Goal: Transaction & Acquisition: Purchase product/service

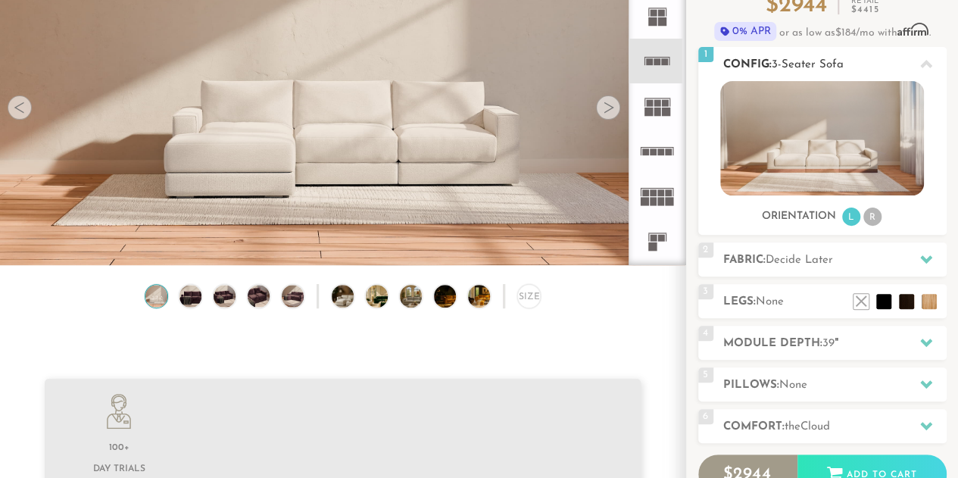
scroll to position [156, 0]
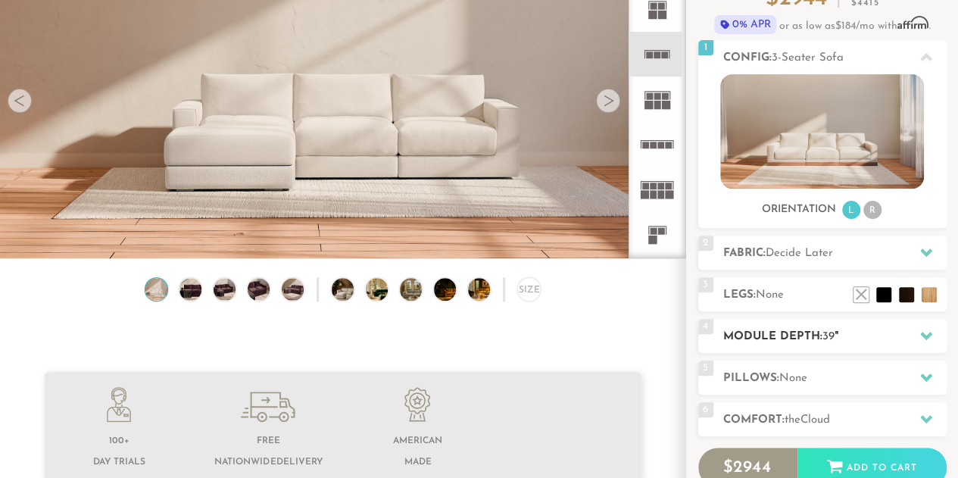
click at [798, 340] on h2 "Module Depth: 39 "" at bounding box center [834, 336] width 223 height 17
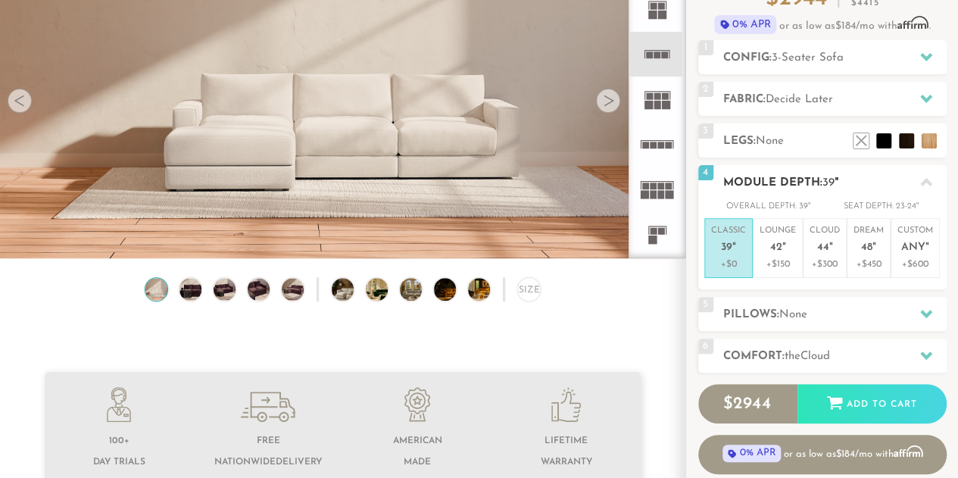
click at [753, 182] on h2 "Module Depth: 39 "" at bounding box center [834, 182] width 223 height 17
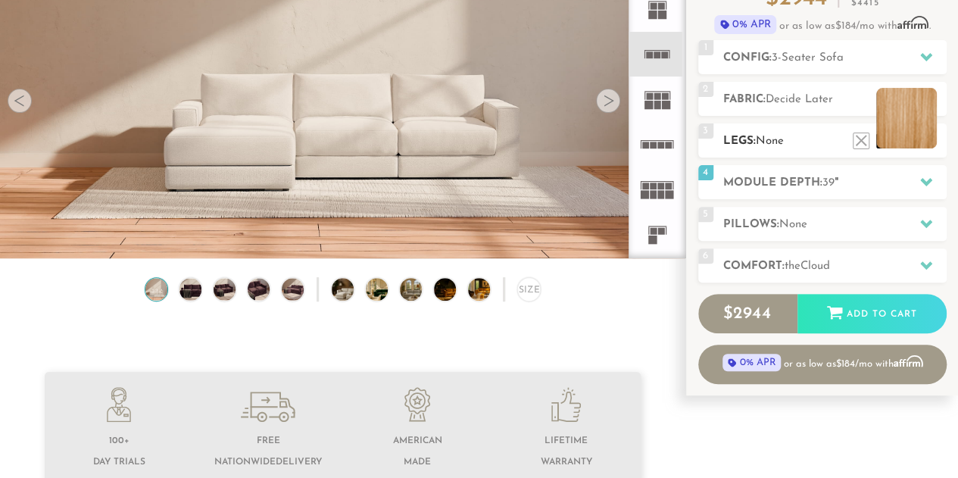
click at [924, 143] on li at bounding box center [906, 118] width 61 height 61
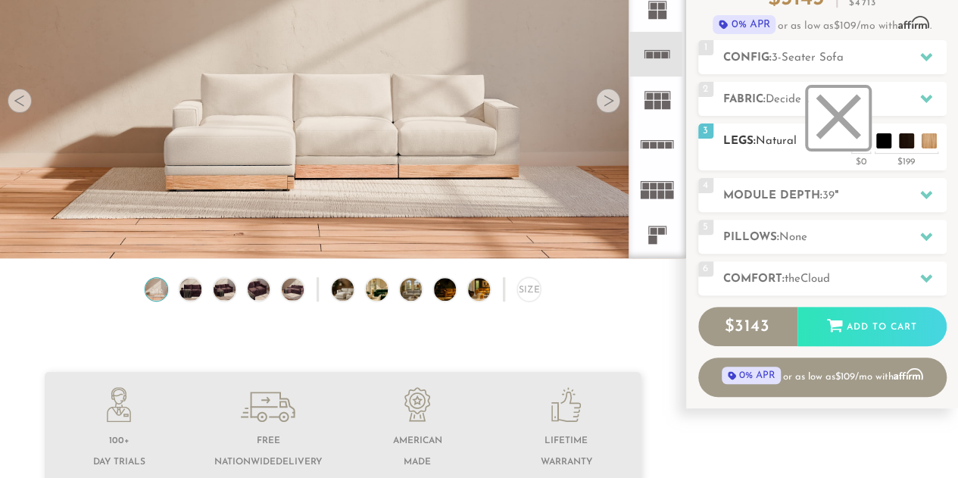
click at [853, 146] on li at bounding box center [838, 118] width 61 height 61
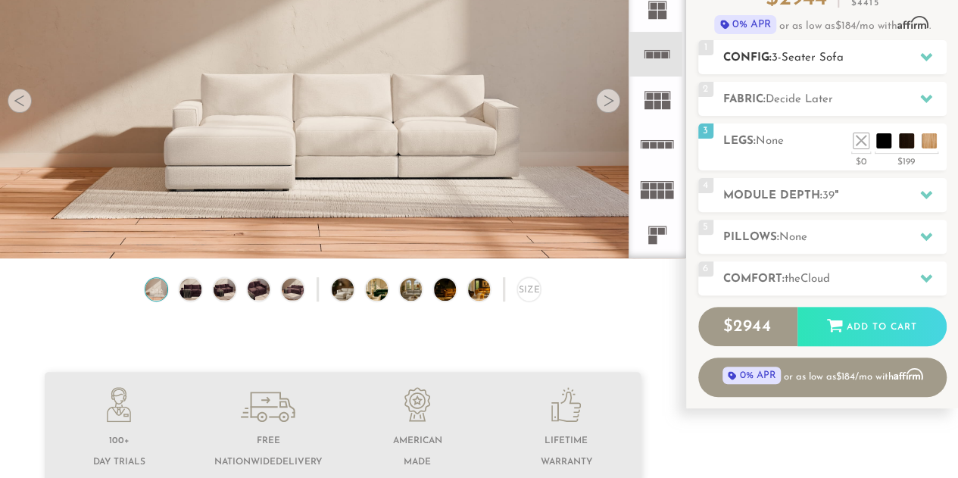
click at [782, 63] on h2 "Config: 3-Seater Sofa" at bounding box center [834, 57] width 223 height 17
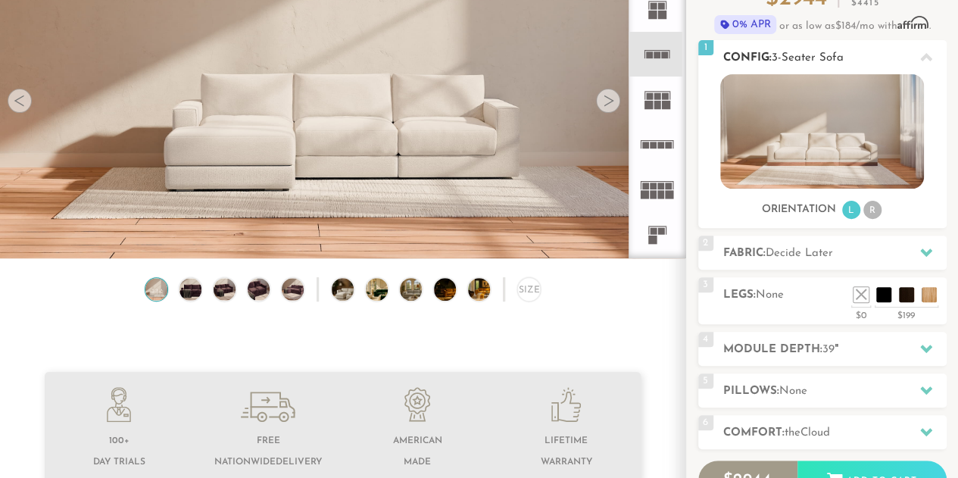
click at [781, 63] on h2 "Config: 3-Seater Sofa" at bounding box center [834, 57] width 223 height 17
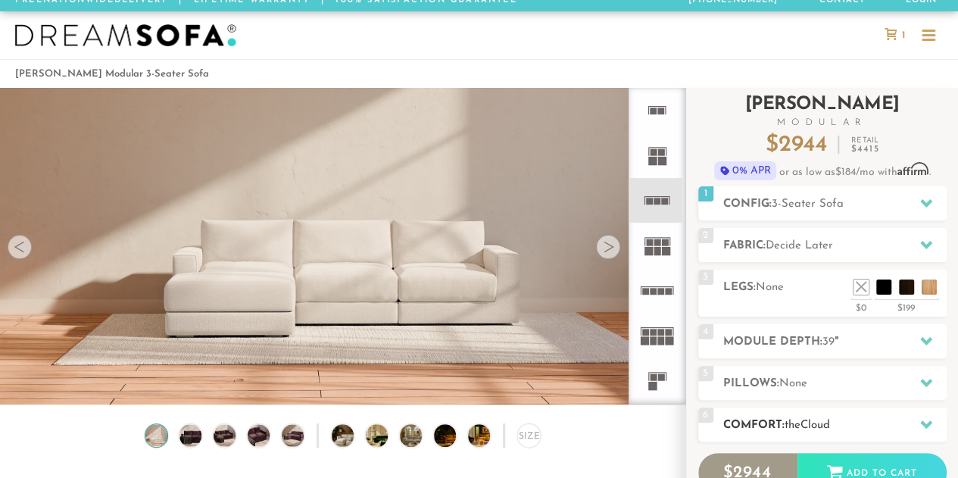
scroll to position [8, 0]
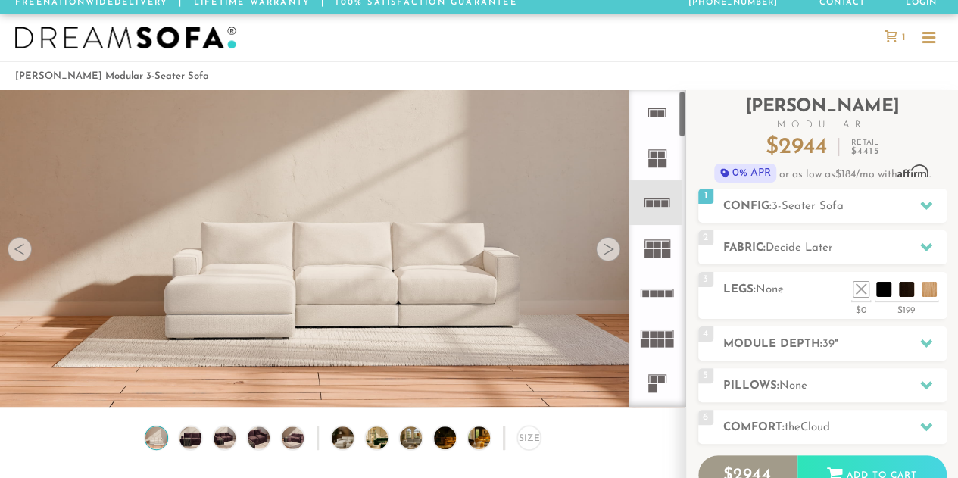
click at [657, 376] on icon at bounding box center [657, 382] width 45 height 45
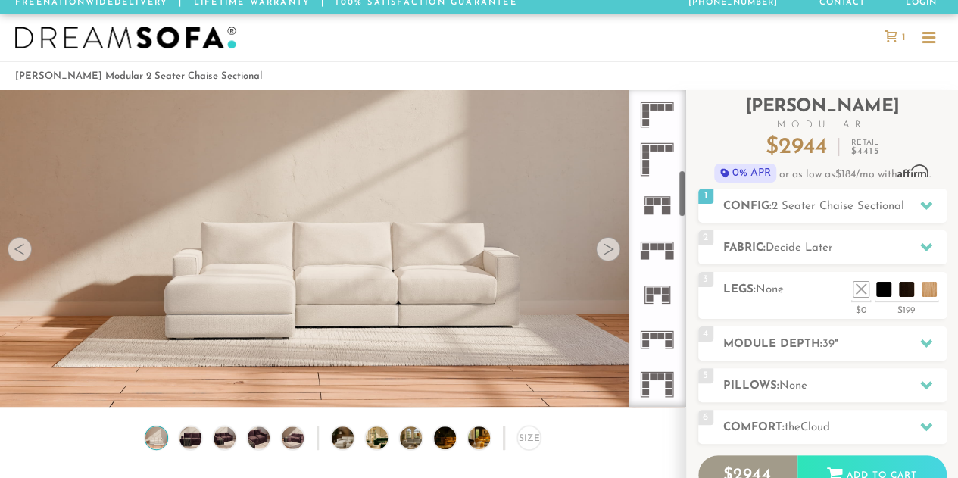
scroll to position [542, 0]
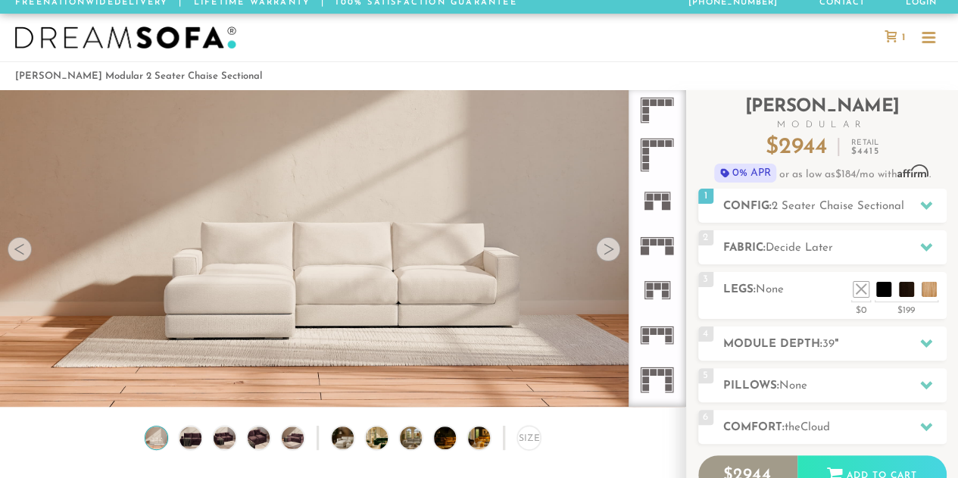
click at [652, 247] on icon at bounding box center [657, 245] width 45 height 45
click at [609, 257] on div at bounding box center [608, 249] width 24 height 24
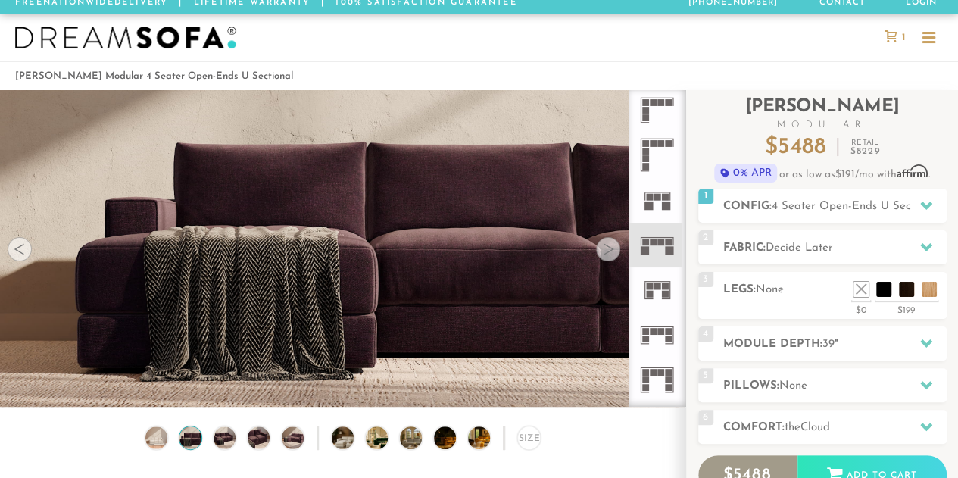
click at [609, 257] on div at bounding box center [608, 249] width 24 height 24
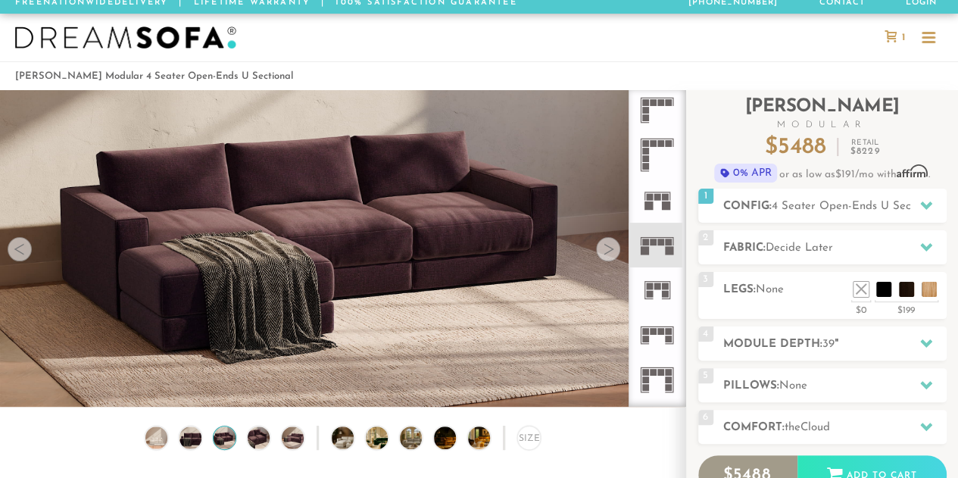
click at [609, 257] on div at bounding box center [608, 249] width 24 height 24
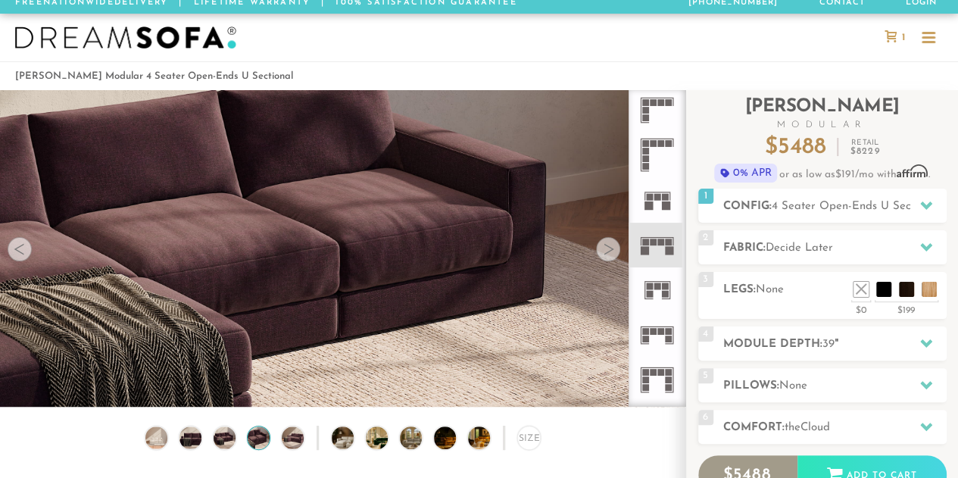
click at [609, 257] on div at bounding box center [608, 249] width 24 height 24
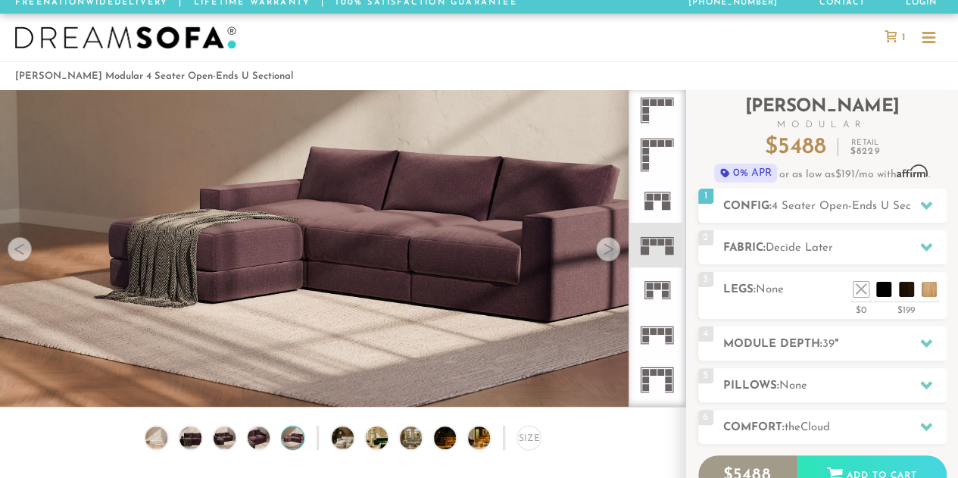
click at [609, 257] on div at bounding box center [608, 249] width 24 height 24
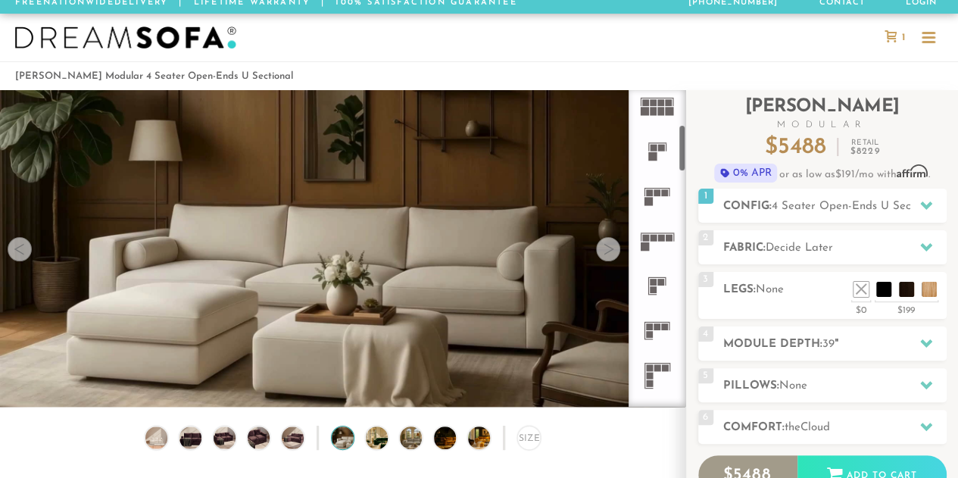
scroll to position [232, 0]
click at [656, 200] on icon at bounding box center [657, 195] width 45 height 45
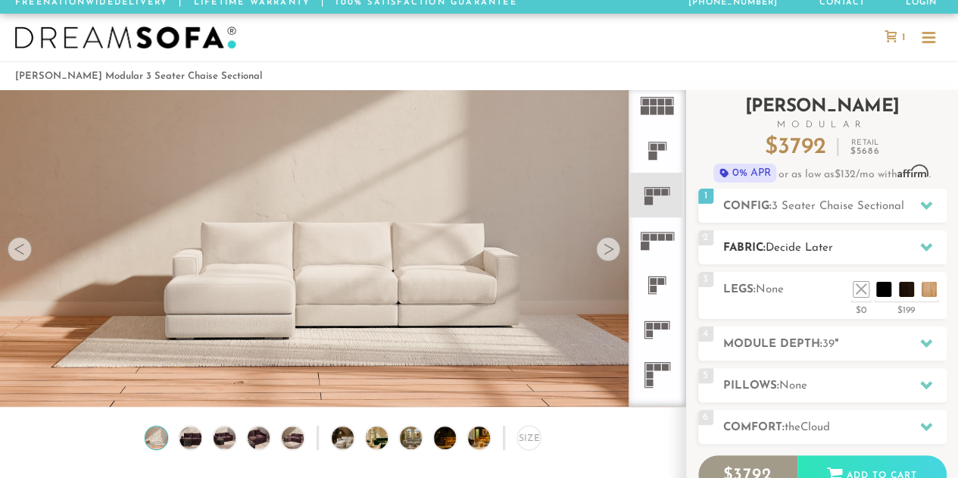
click at [772, 252] on span "Decide Later" at bounding box center [799, 247] width 67 height 11
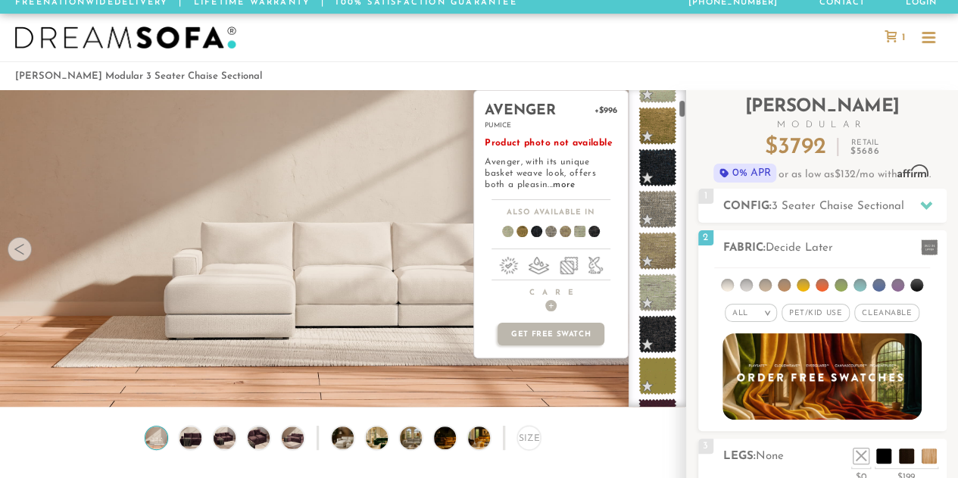
scroll to position [312, 0]
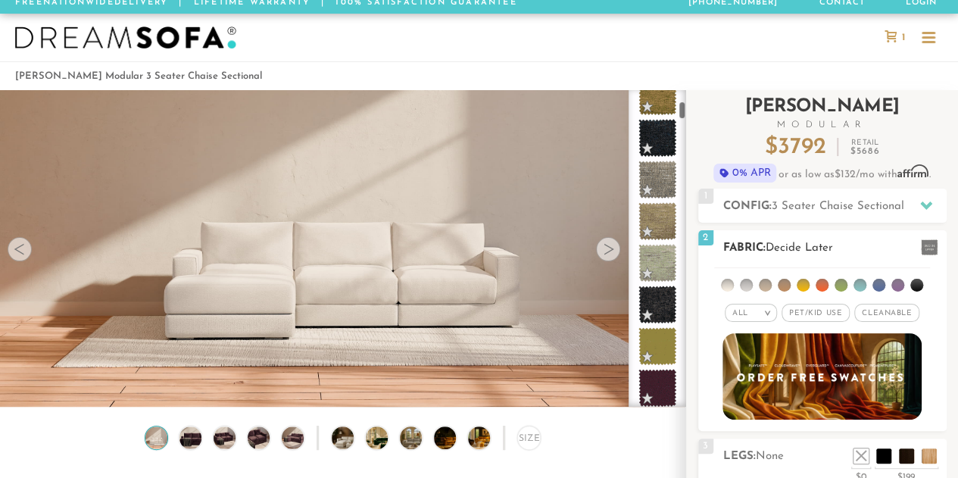
click at [854, 285] on li at bounding box center [859, 285] width 13 height 13
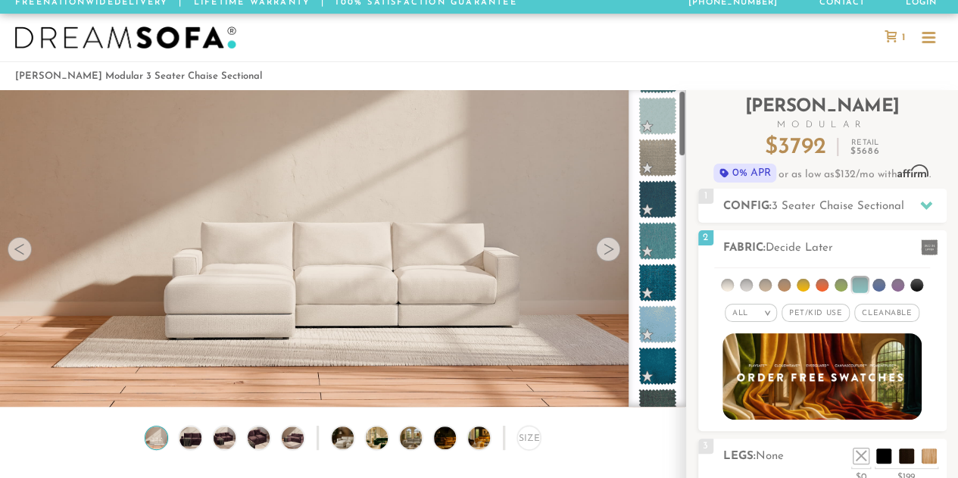
scroll to position [0, 0]
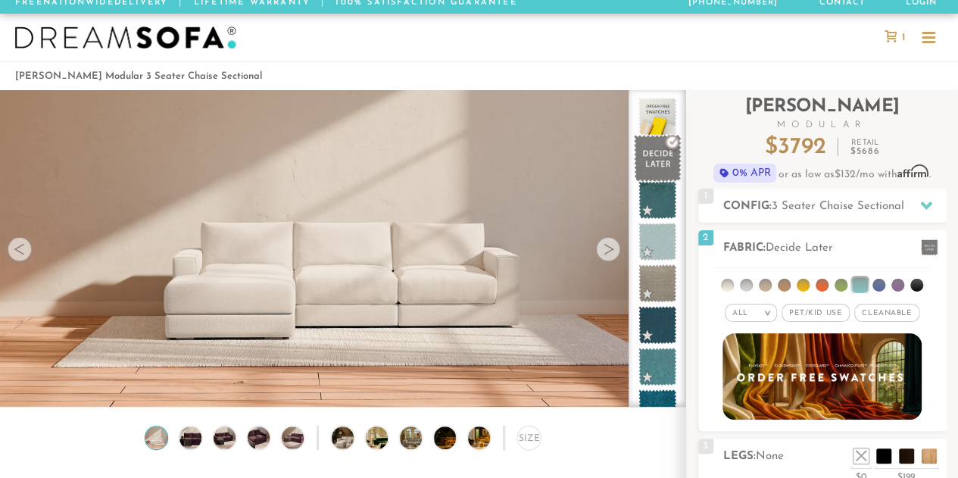
click at [648, 167] on span at bounding box center [658, 159] width 48 height 48
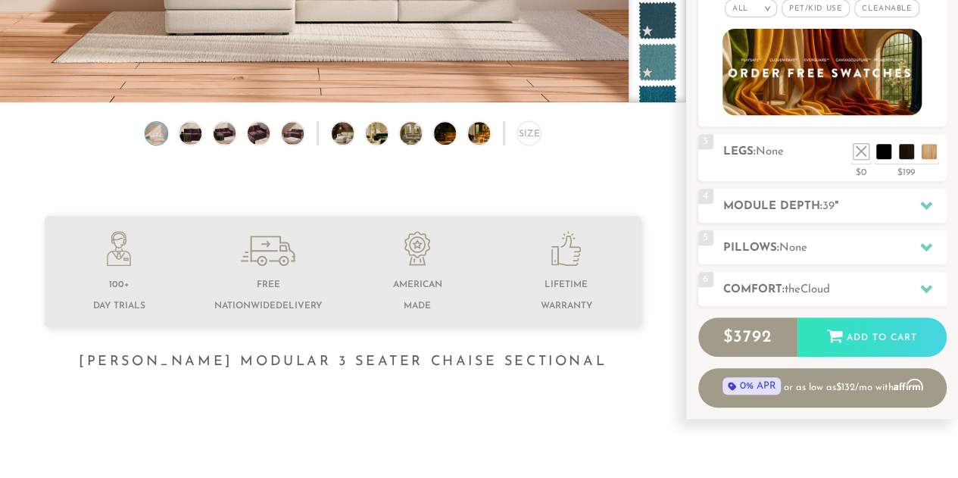
scroll to position [319, 0]
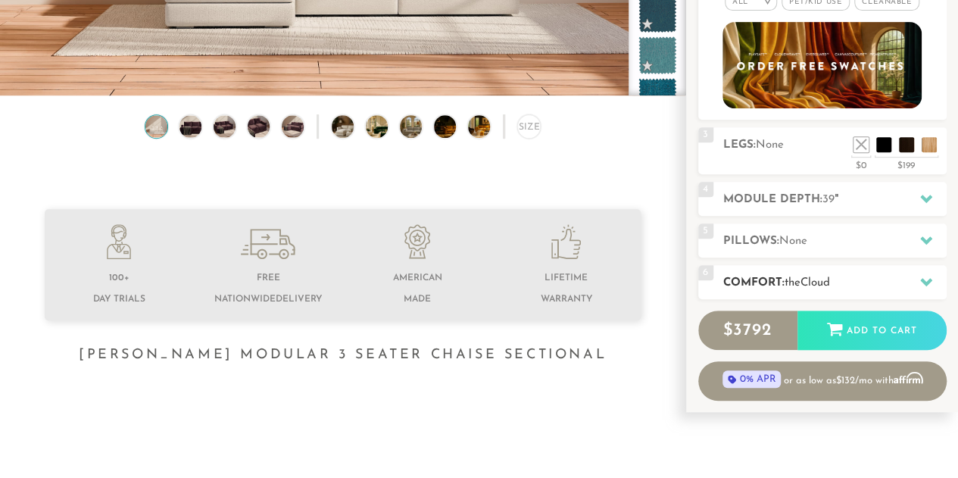
click at [785, 278] on h2 "Comfort: the Cloud" at bounding box center [834, 282] width 223 height 17
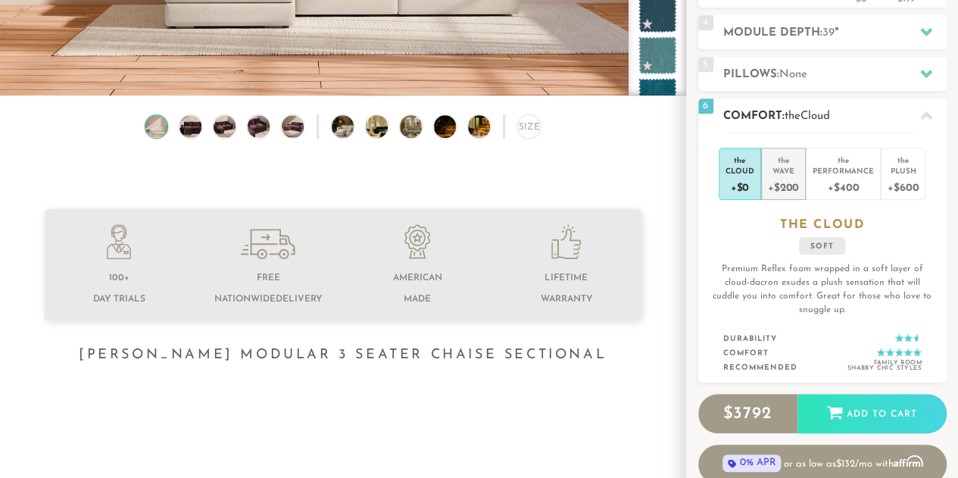
click at [782, 185] on div "+$200" at bounding box center [783, 187] width 31 height 22
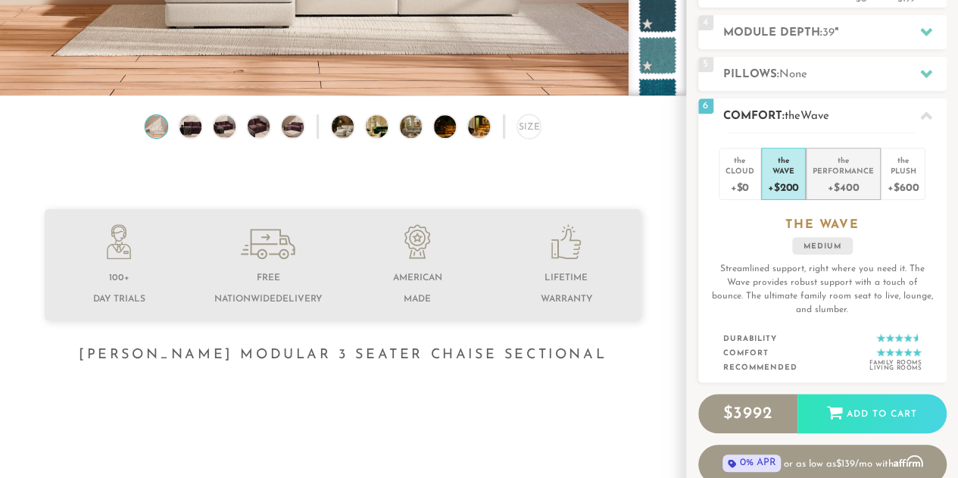
click at [819, 182] on div "+$400" at bounding box center [843, 187] width 61 height 22
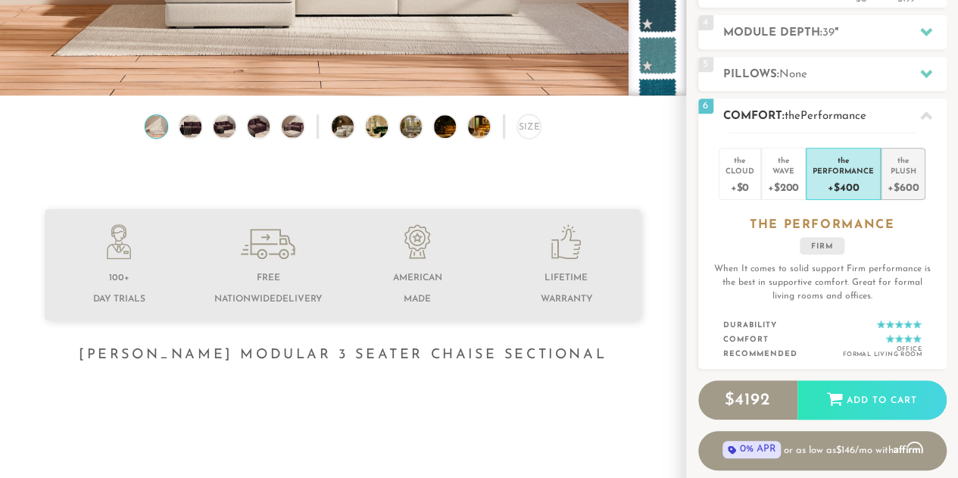
click at [894, 179] on div "+$600" at bounding box center [903, 187] width 31 height 22
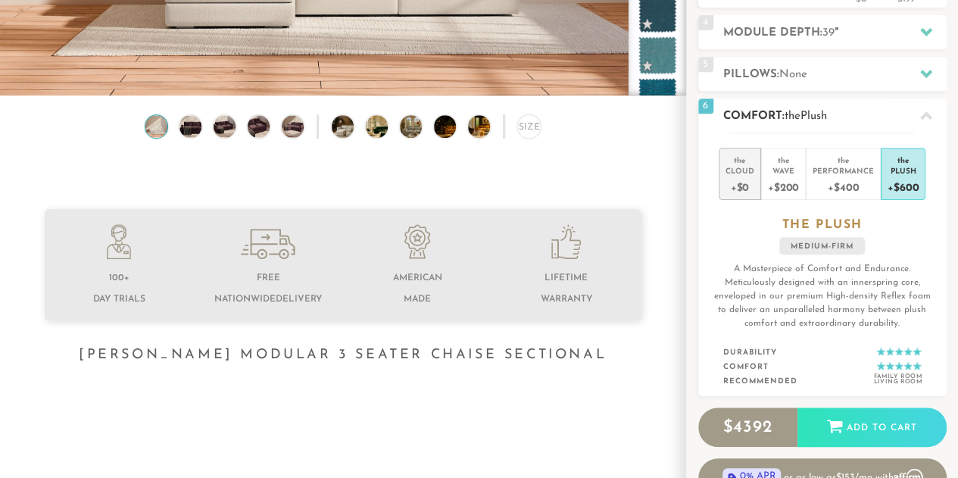
click at [736, 176] on div "+$0" at bounding box center [739, 187] width 29 height 22
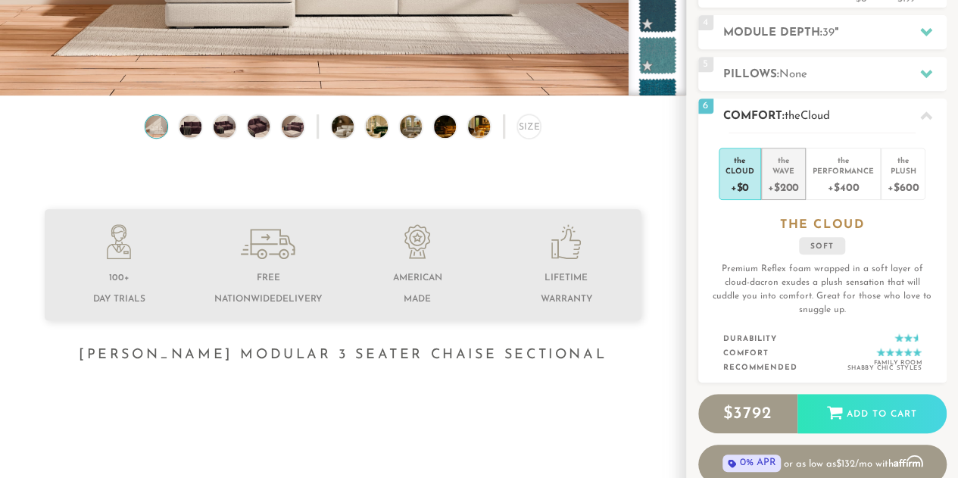
click at [784, 170] on div "Wave" at bounding box center [783, 170] width 31 height 11
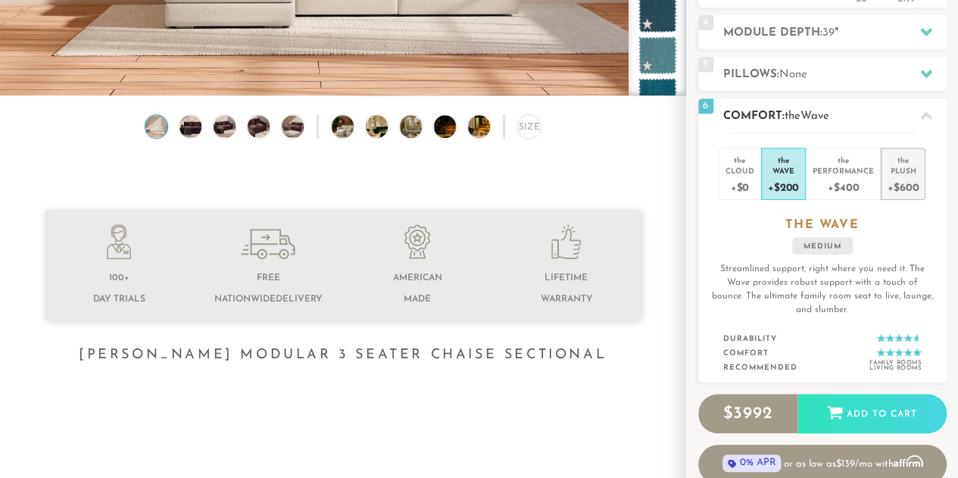
click at [899, 176] on div "+$600" at bounding box center [903, 187] width 31 height 22
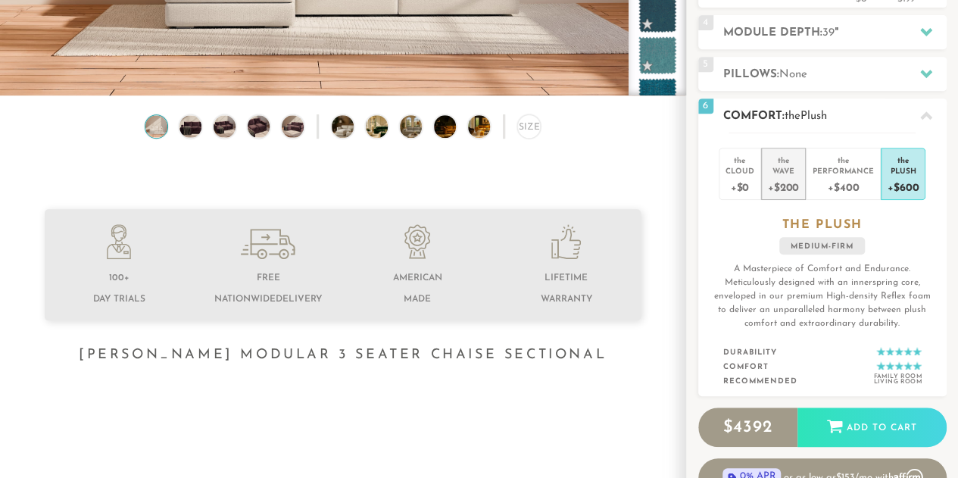
click at [792, 186] on div "+$200" at bounding box center [783, 187] width 31 height 22
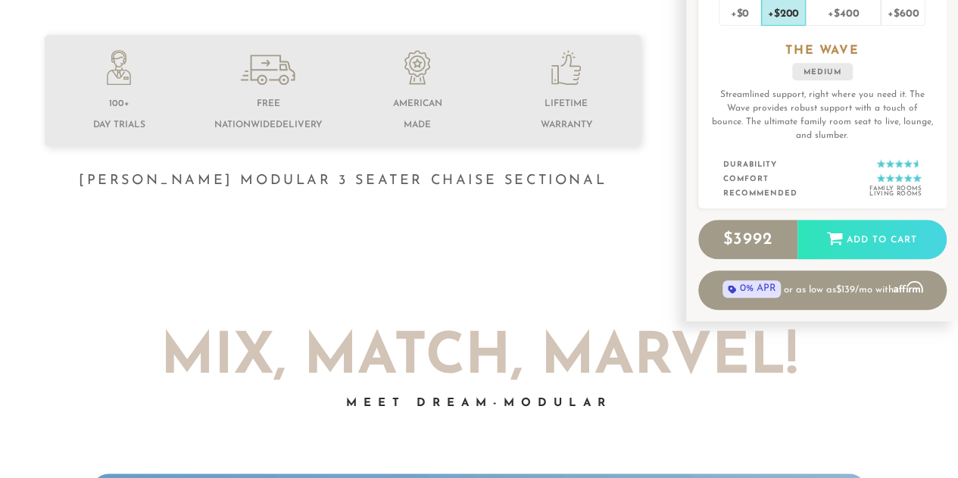
scroll to position [496, 0]
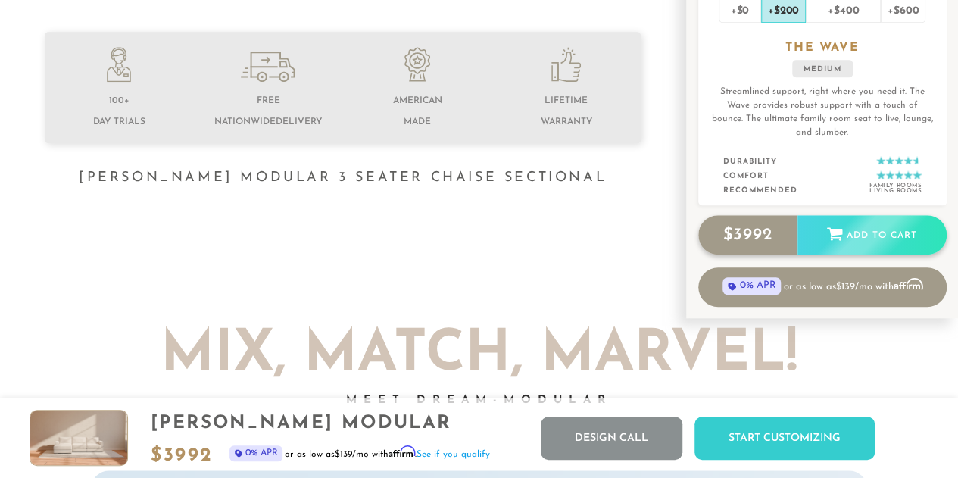
click at [823, 233] on div "Add to Cart" at bounding box center [871, 235] width 149 height 41
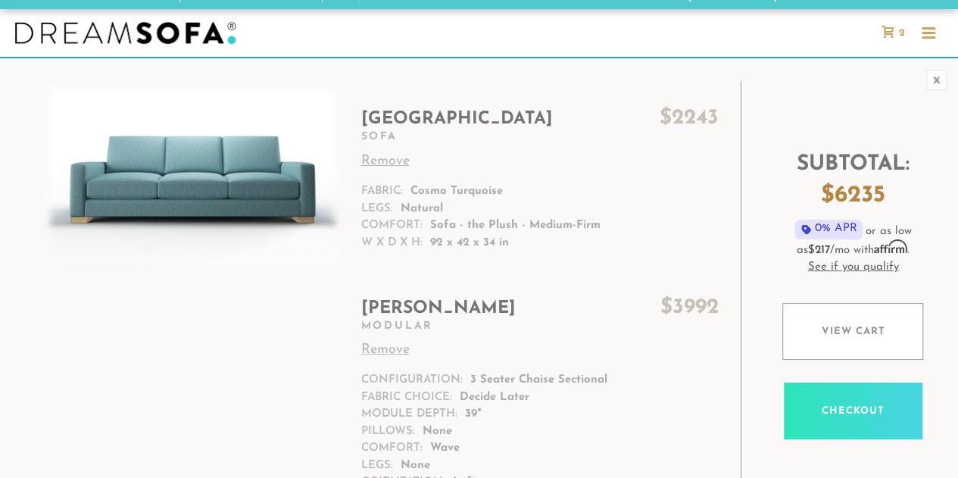
scroll to position [10, 0]
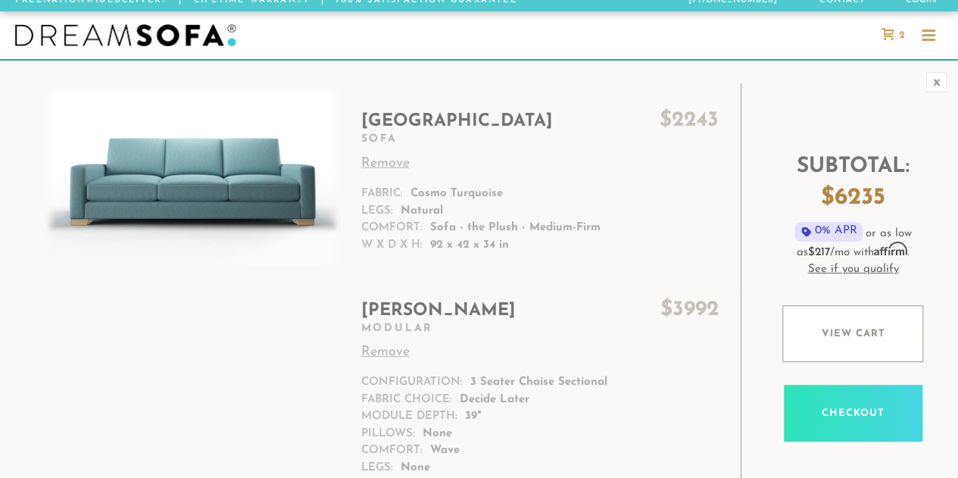
click at [387, 349] on link "Remove" at bounding box center [539, 352] width 357 height 20
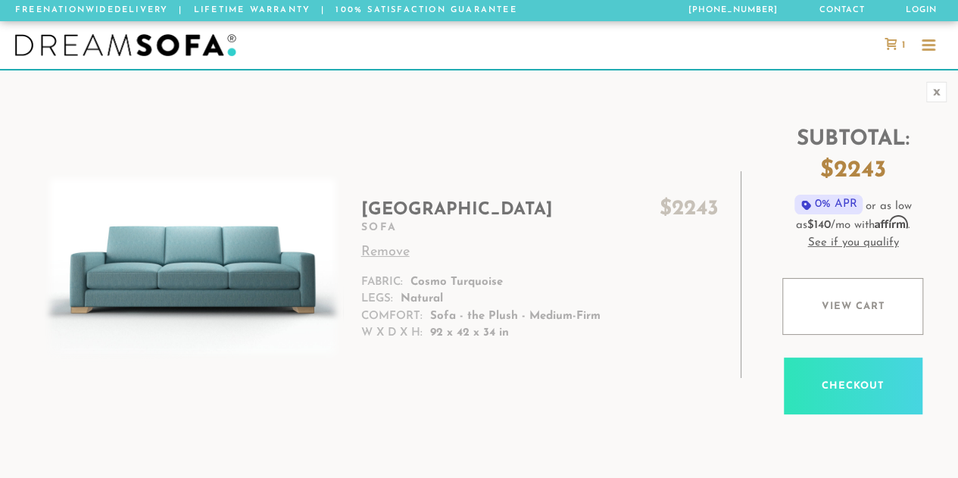
scroll to position [16213, 946]
click at [408, 279] on td "London $ 2243 Sofa Remove Fabric: Cosmo Turquoise Legs: Natural Comfort: Sofa -…" at bounding box center [546, 274] width 389 height 207
click at [451, 332] on p "92 x 42 x 34 in" at bounding box center [469, 333] width 79 height 17
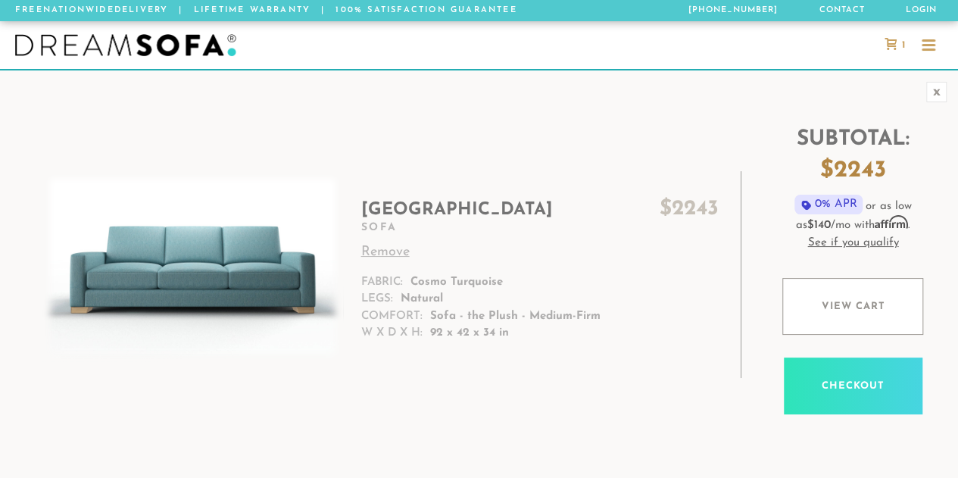
click at [935, 36] on div at bounding box center [928, 46] width 29 height 29
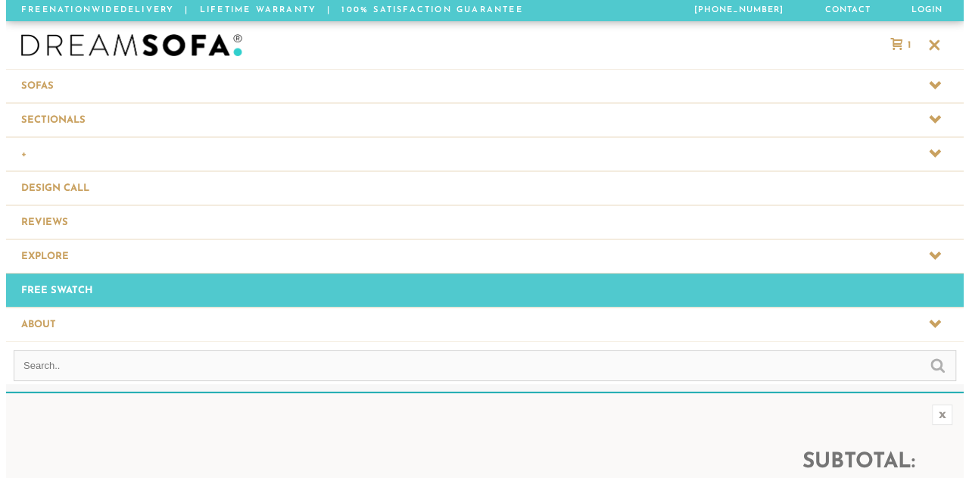
scroll to position [16553, 957]
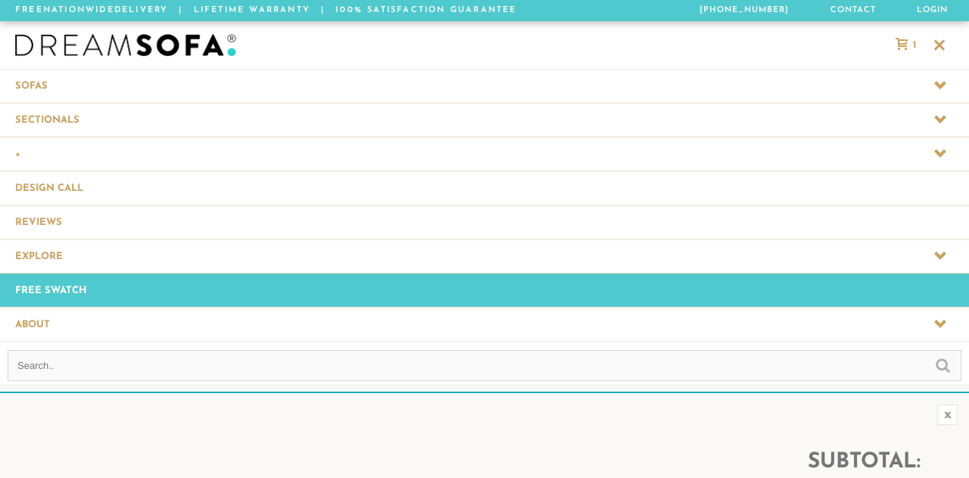
click at [29, 151] on span at bounding box center [484, 153] width 969 height 33
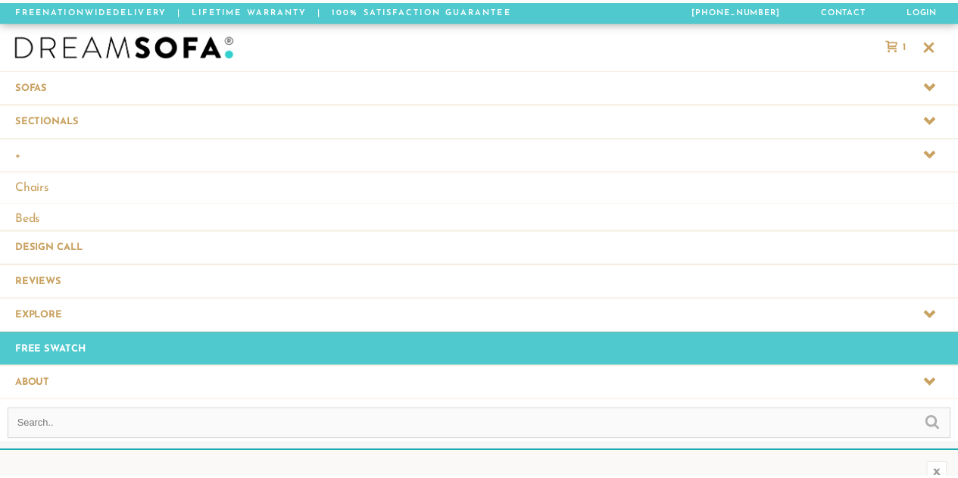
scroll to position [16615, 957]
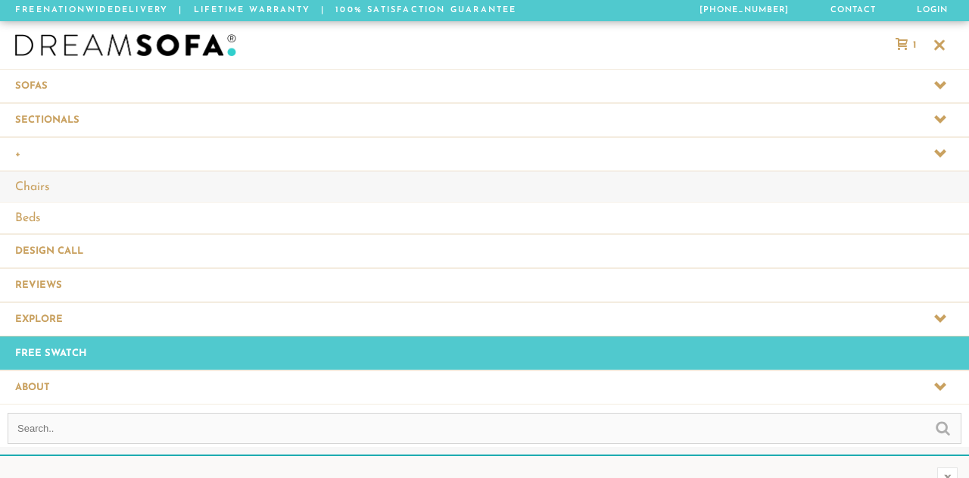
click at [32, 181] on link "Chairs" at bounding box center [484, 186] width 969 height 31
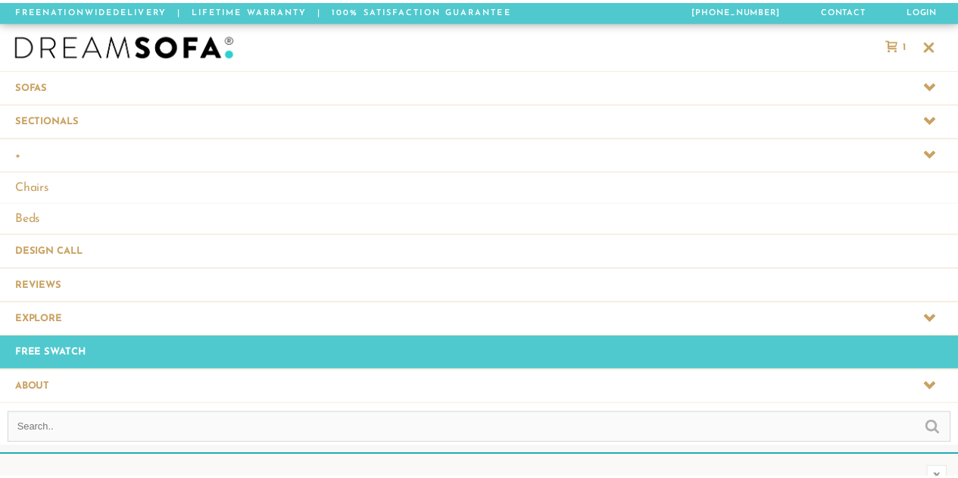
scroll to position [12, 12]
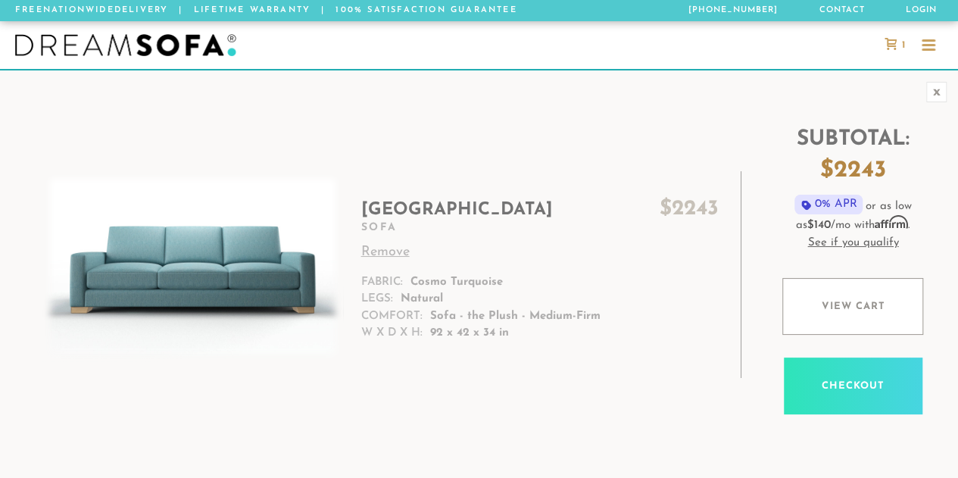
click at [926, 50] on div at bounding box center [929, 49] width 14 height 2
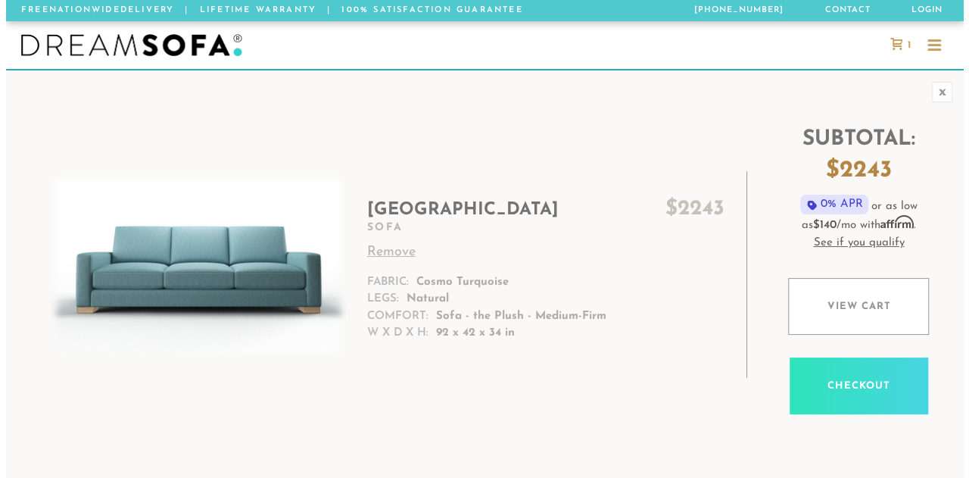
scroll to position [16553, 957]
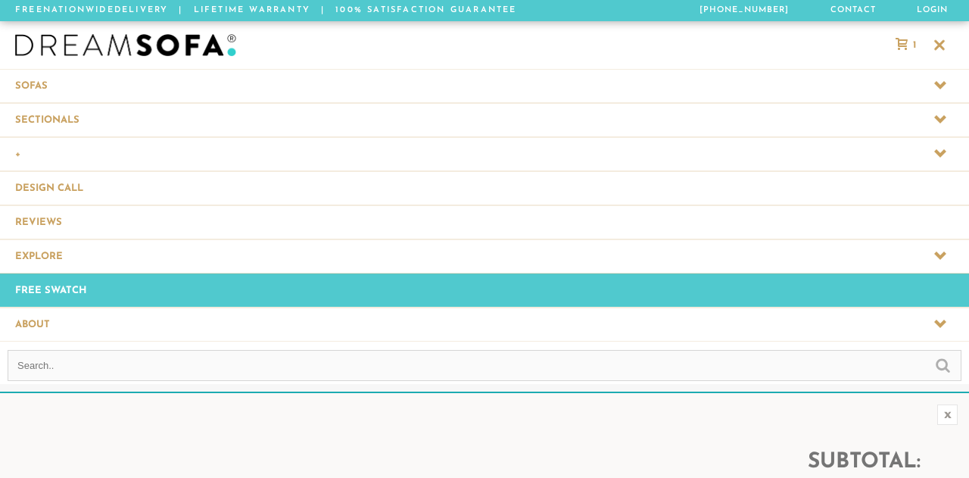
click at [33, 78] on span at bounding box center [484, 85] width 969 height 33
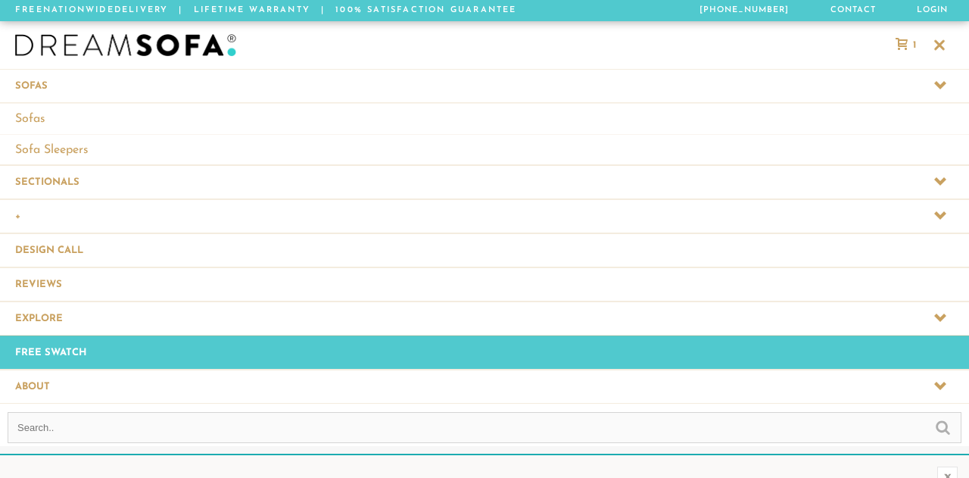
scroll to position [16646, 957]
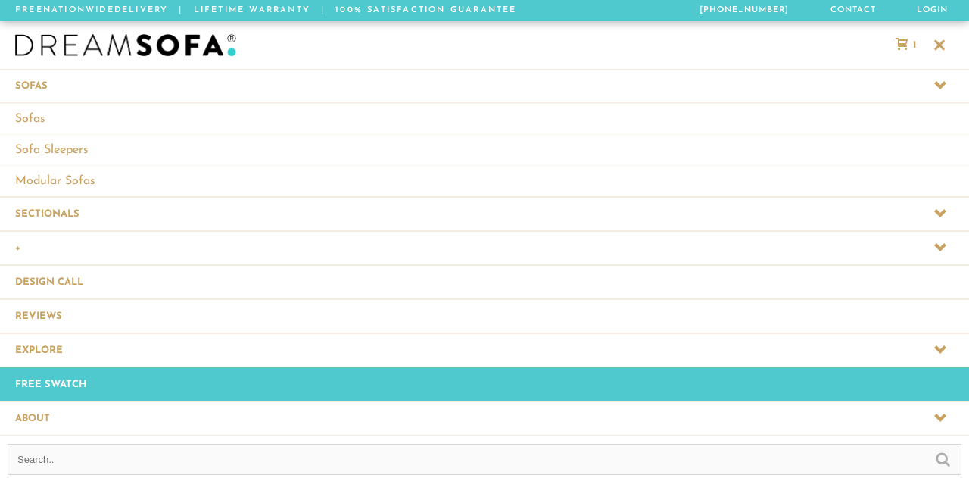
click at [40, 207] on span at bounding box center [484, 213] width 969 height 33
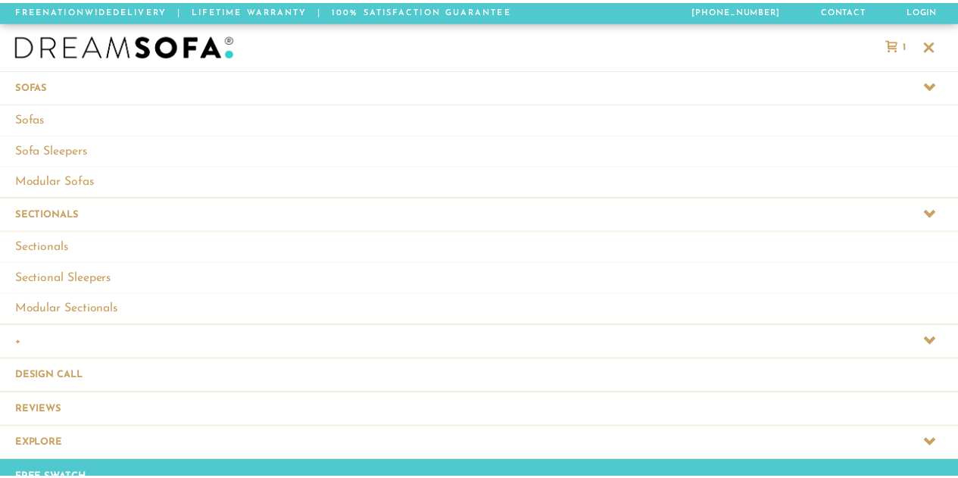
scroll to position [16739, 957]
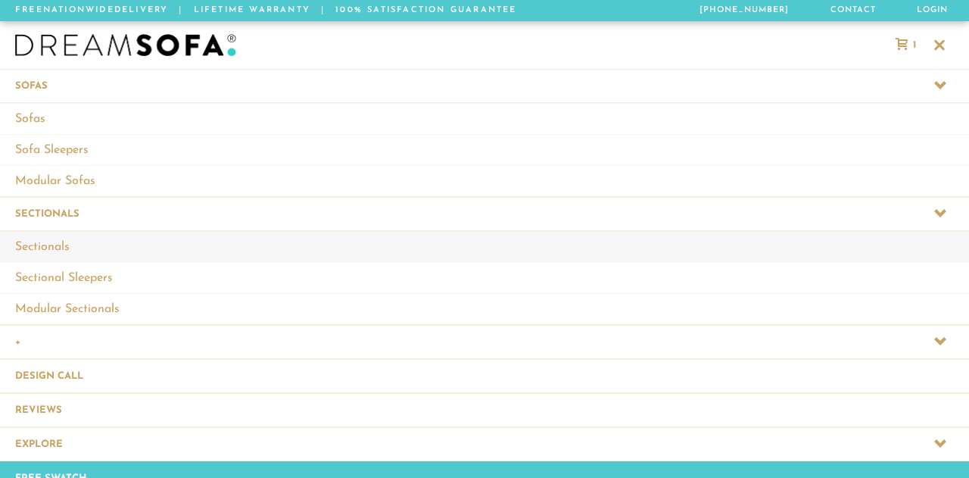
click at [44, 242] on link "Sectionals" at bounding box center [484, 246] width 969 height 31
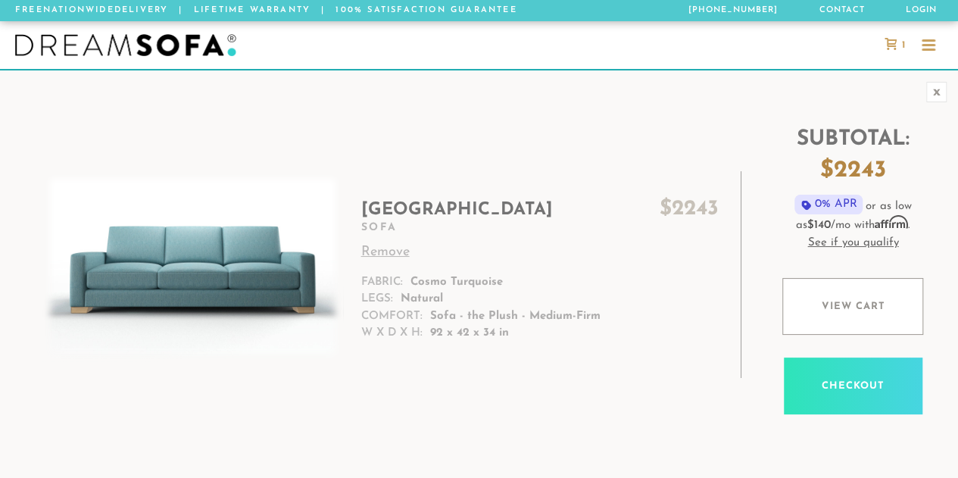
scroll to position [16213, 946]
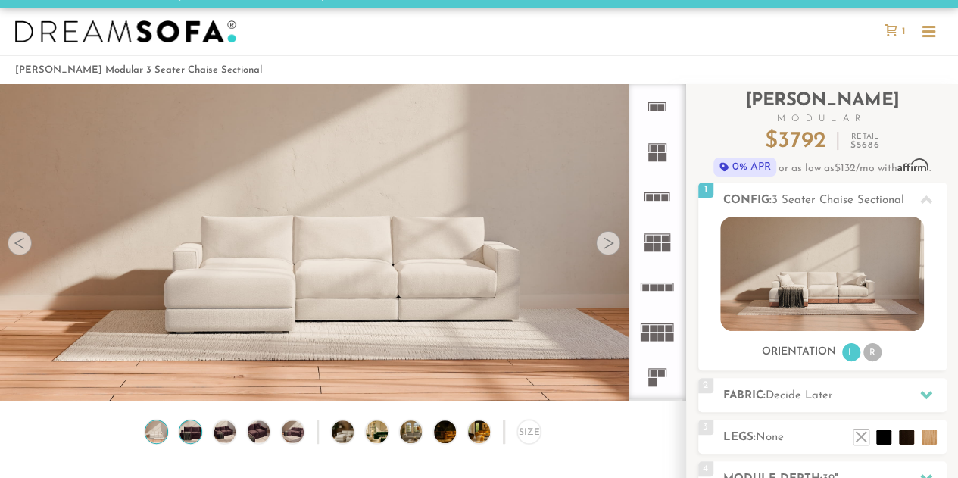
scroll to position [8, 0]
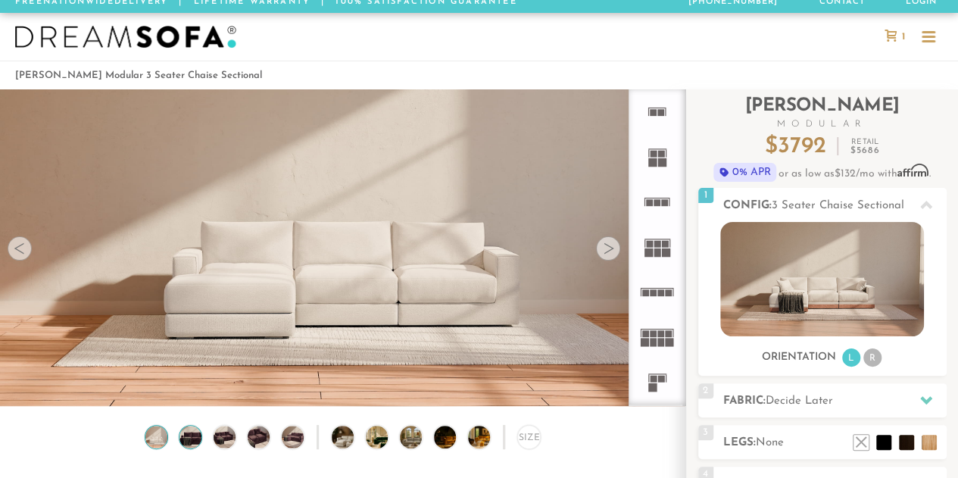
click at [188, 440] on img at bounding box center [190, 437] width 27 height 22
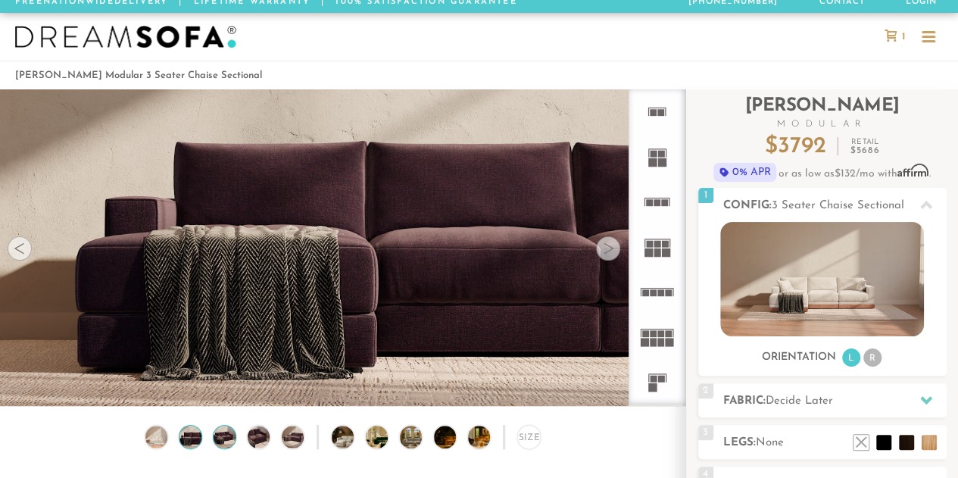
click at [227, 435] on img at bounding box center [224, 437] width 27 height 22
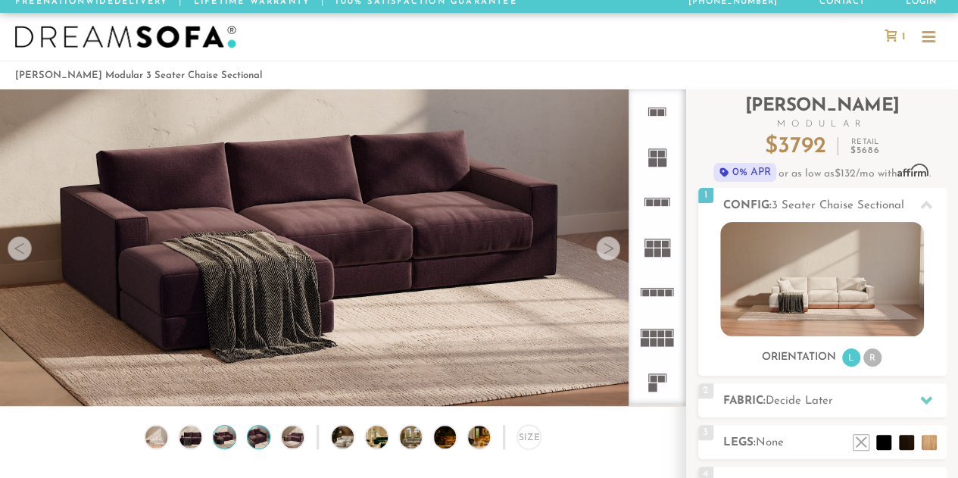
click at [259, 440] on img at bounding box center [258, 437] width 27 height 22
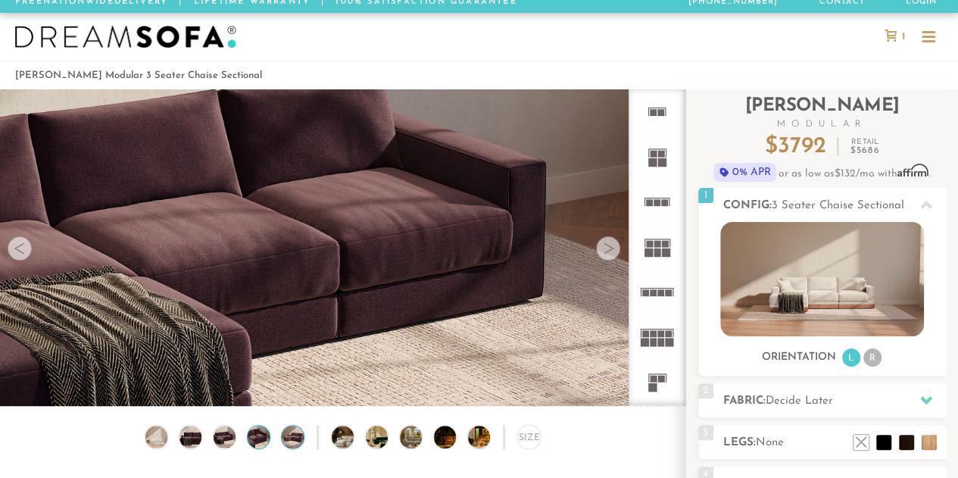
click at [295, 437] on img at bounding box center [292, 437] width 27 height 22
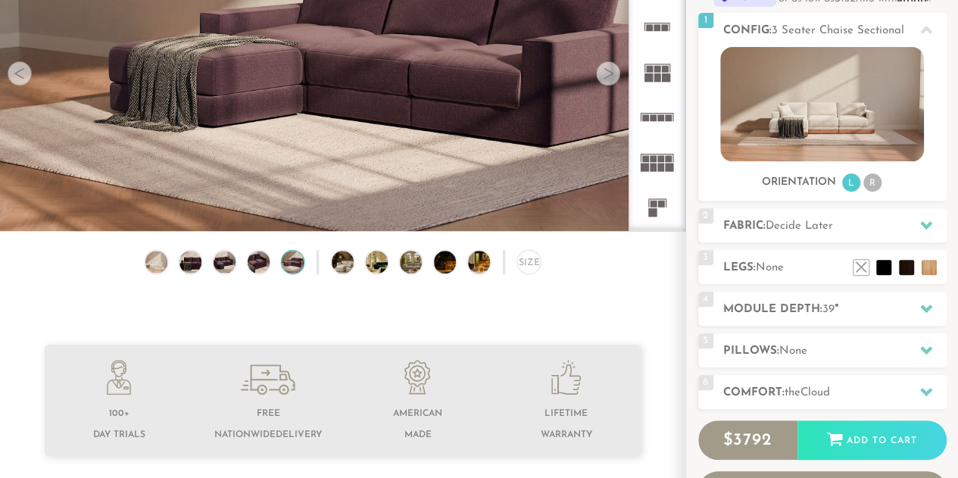
scroll to position [186, 0]
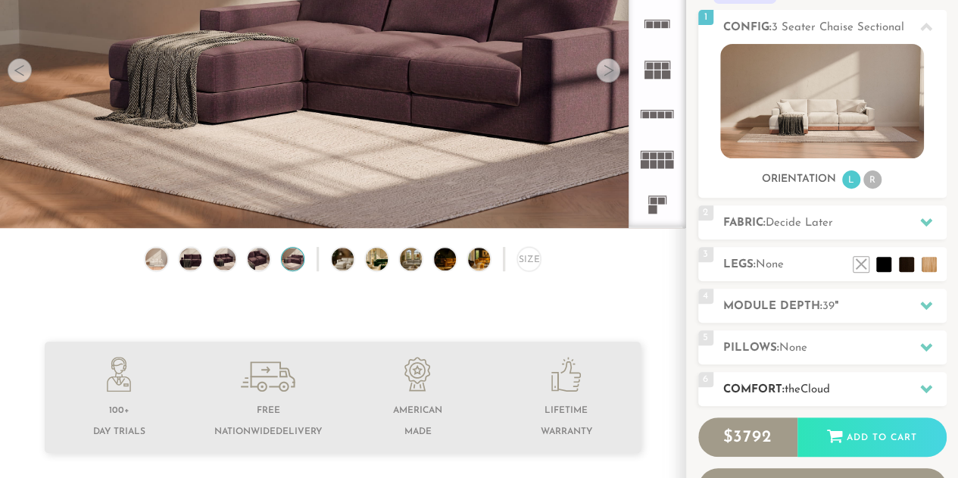
click at [820, 387] on span "Cloud" at bounding box center [815, 389] width 30 height 11
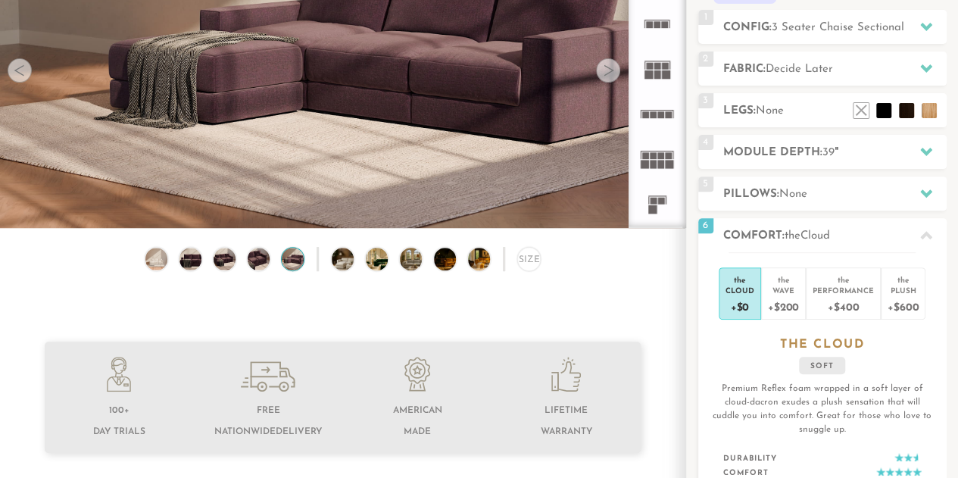
click at [802, 217] on div "Introducing Landon Modular $ 3792 Retail $ 5686 $ 3792 Retail $ 5686 0% APR or …" at bounding box center [822, 257] width 248 height 692
click at [778, 71] on span "Decide Later" at bounding box center [799, 69] width 67 height 11
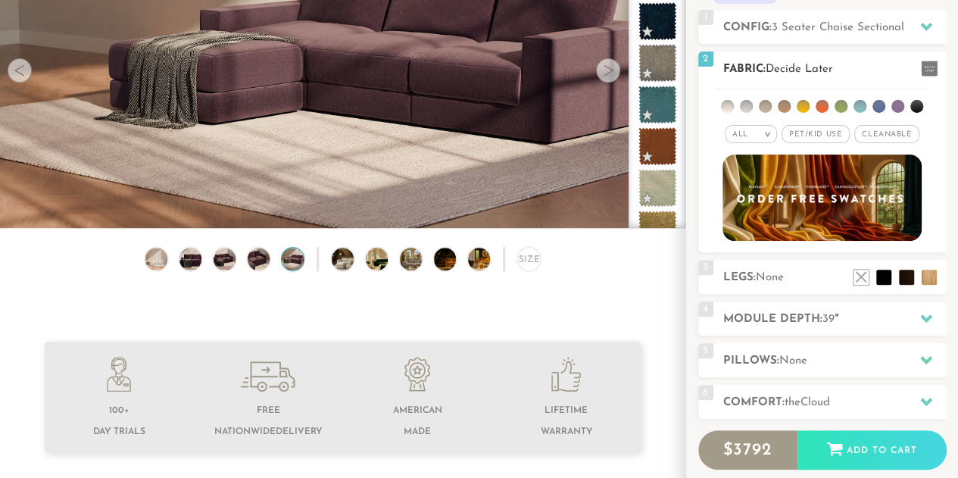
click at [860, 108] on li at bounding box center [859, 106] width 13 height 13
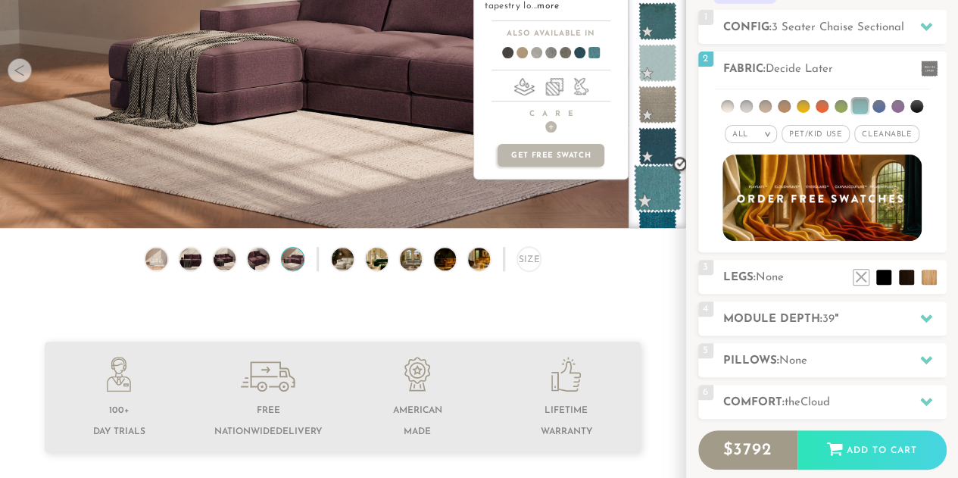
click at [660, 179] on span at bounding box center [658, 188] width 48 height 48
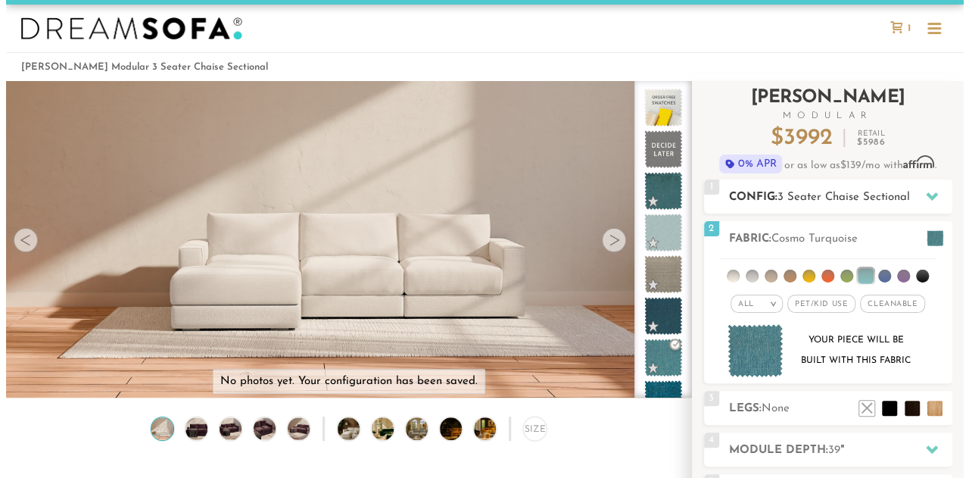
scroll to position [5, 0]
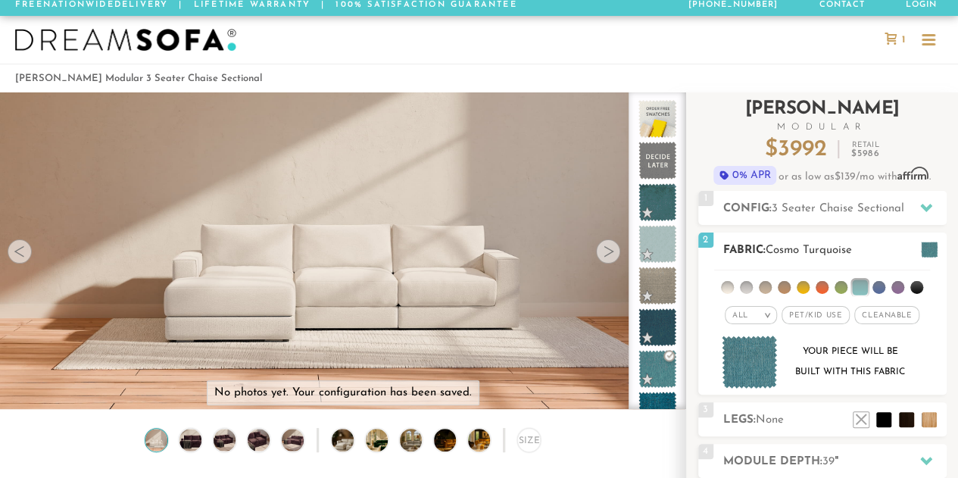
click at [930, 247] on span at bounding box center [929, 250] width 17 height 16
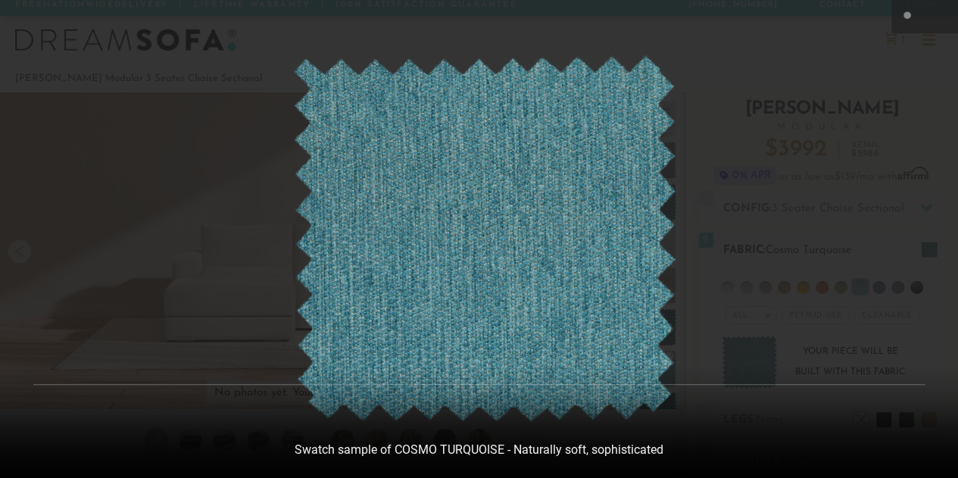
scroll to position [16235, 957]
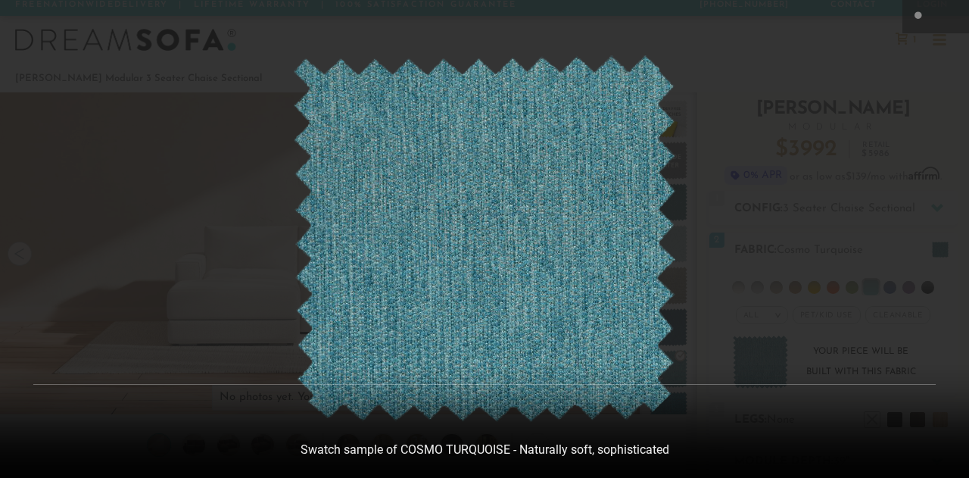
click at [793, 60] on div at bounding box center [484, 239] width 969 height 478
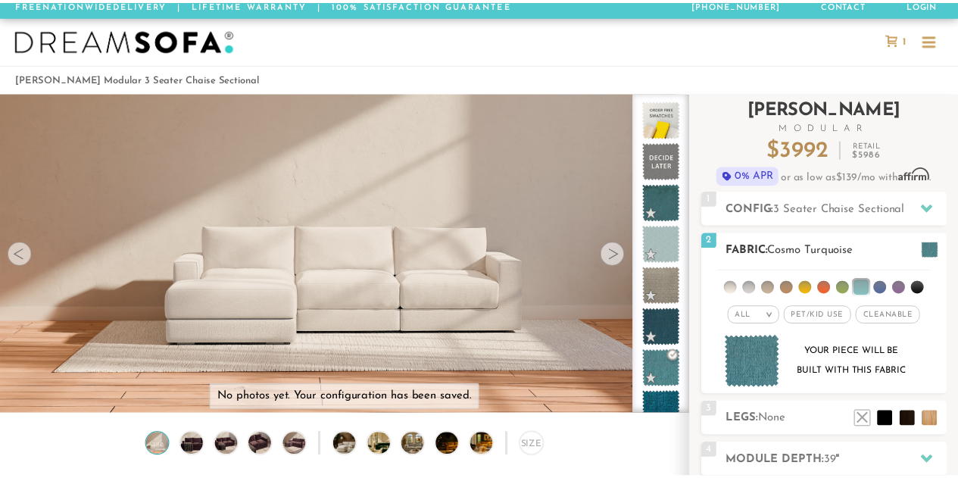
scroll to position [12, 12]
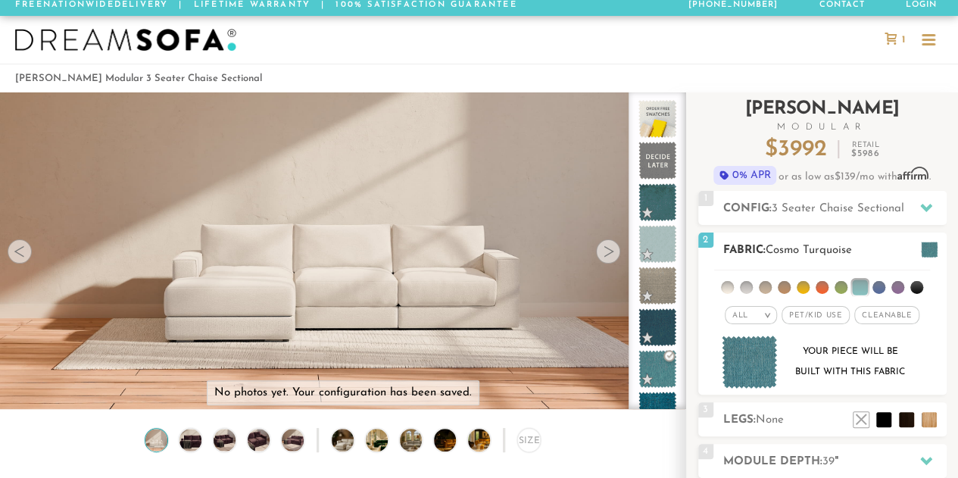
click at [787, 255] on h2 "Fabric: Cosmo Turquoise" at bounding box center [834, 250] width 223 height 17
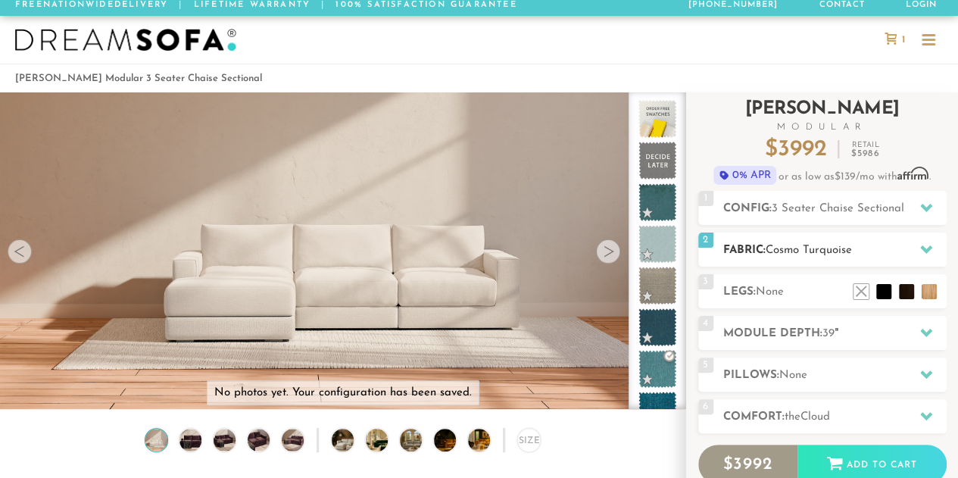
click at [763, 246] on h2 "Fabric: Cosmo Turquoise" at bounding box center [834, 250] width 223 height 17
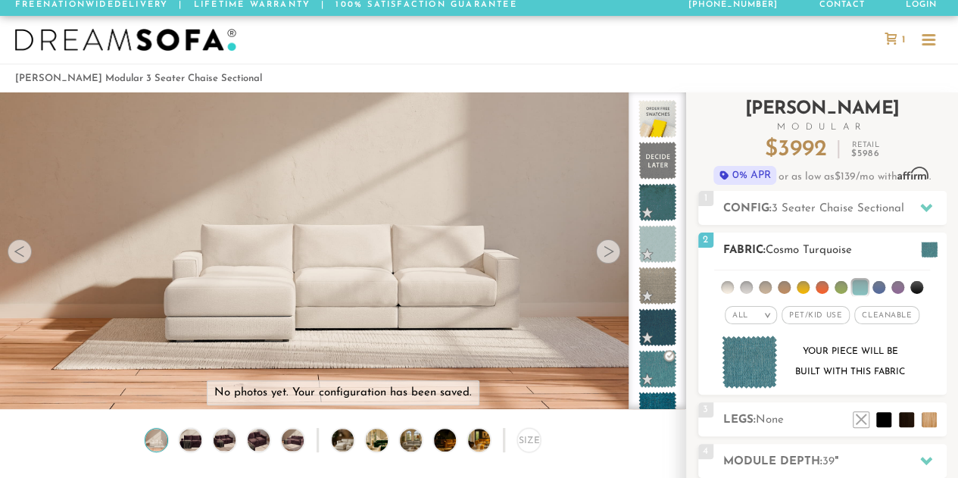
click at [722, 285] on li at bounding box center [727, 287] width 13 height 13
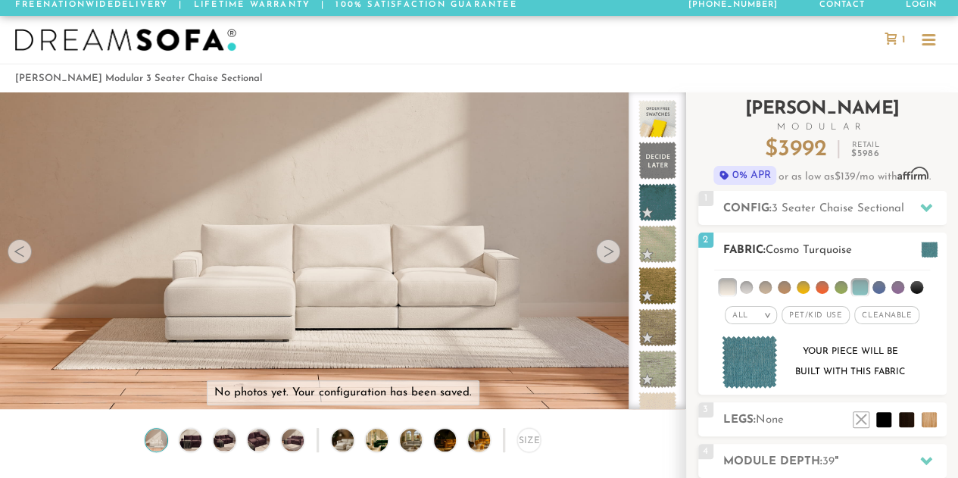
click at [756, 296] on ul at bounding box center [822, 284] width 216 height 28
click at [766, 284] on li at bounding box center [765, 287] width 13 height 13
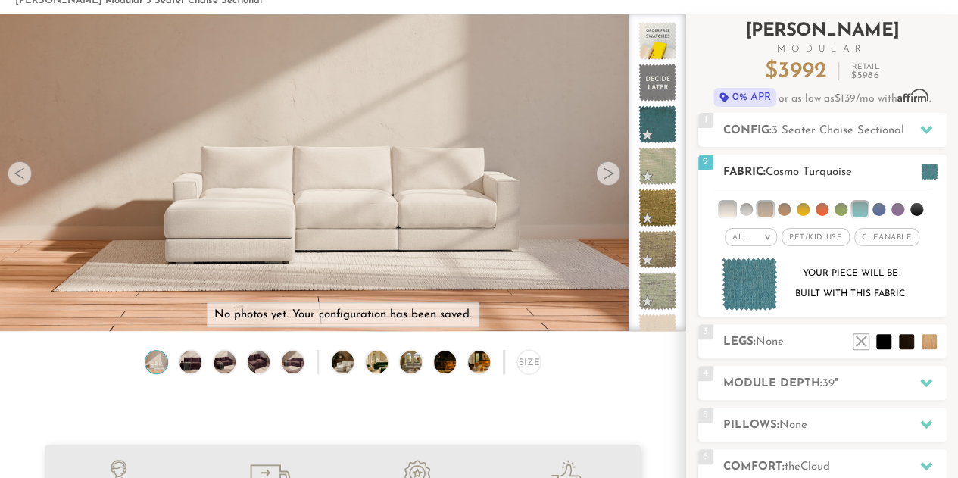
scroll to position [85, 0]
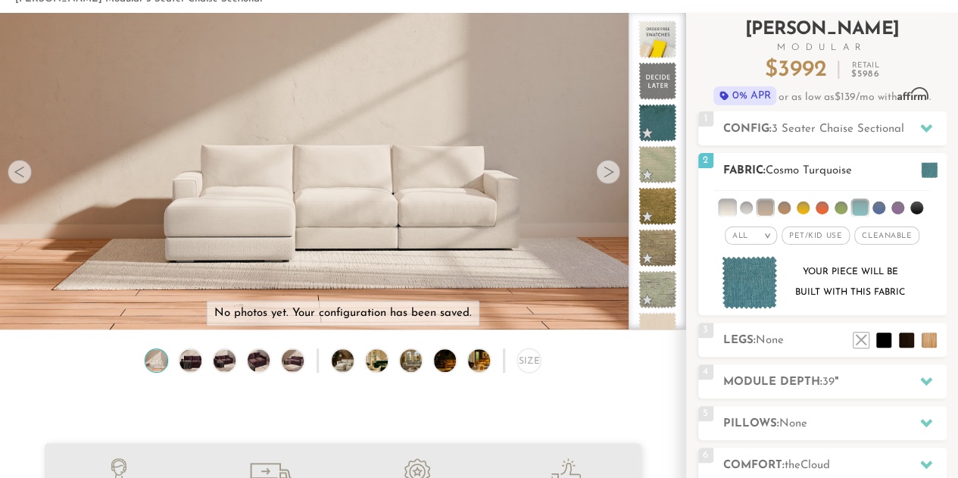
click at [861, 204] on li at bounding box center [859, 207] width 15 height 15
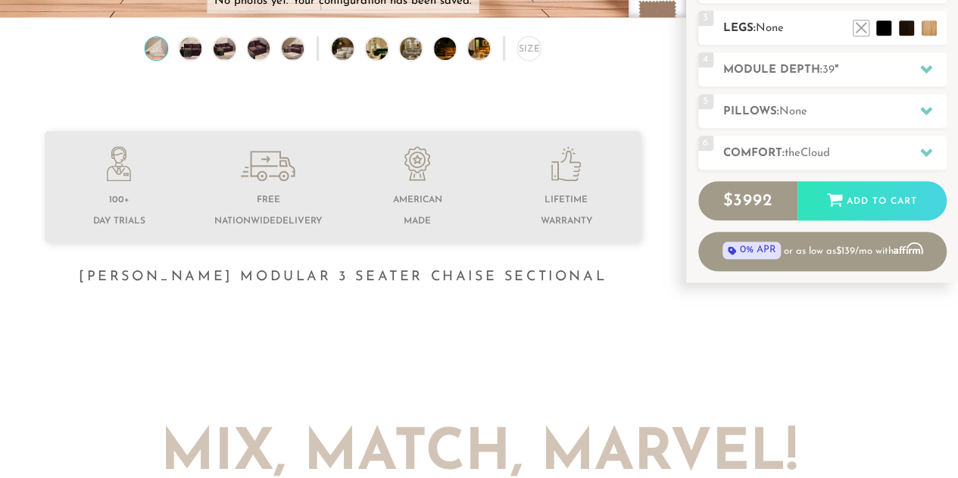
scroll to position [392, 0]
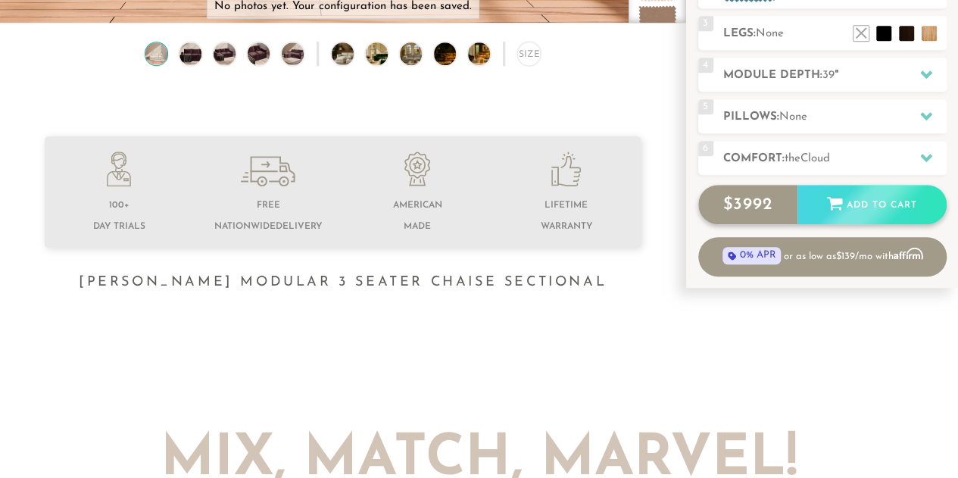
click at [853, 204] on div "Add to Cart" at bounding box center [871, 205] width 149 height 41
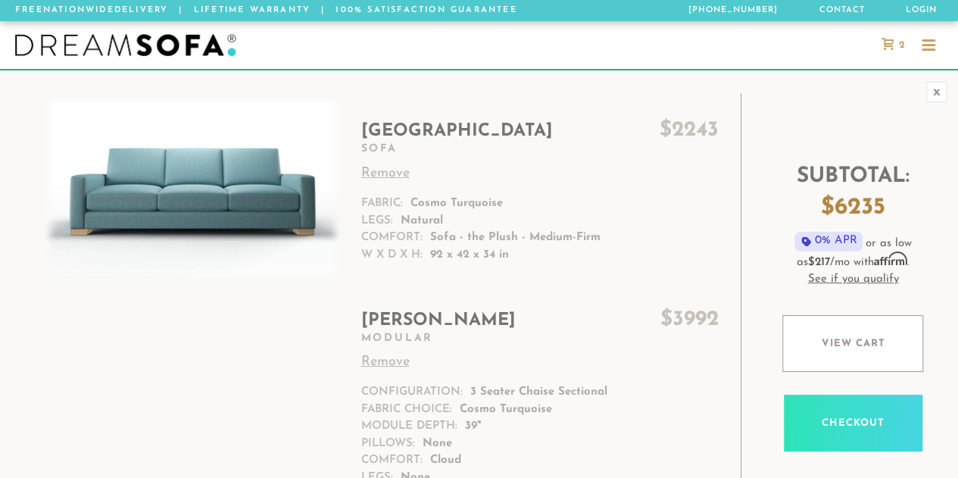
click at [929, 46] on div at bounding box center [929, 46] width 14 height 14
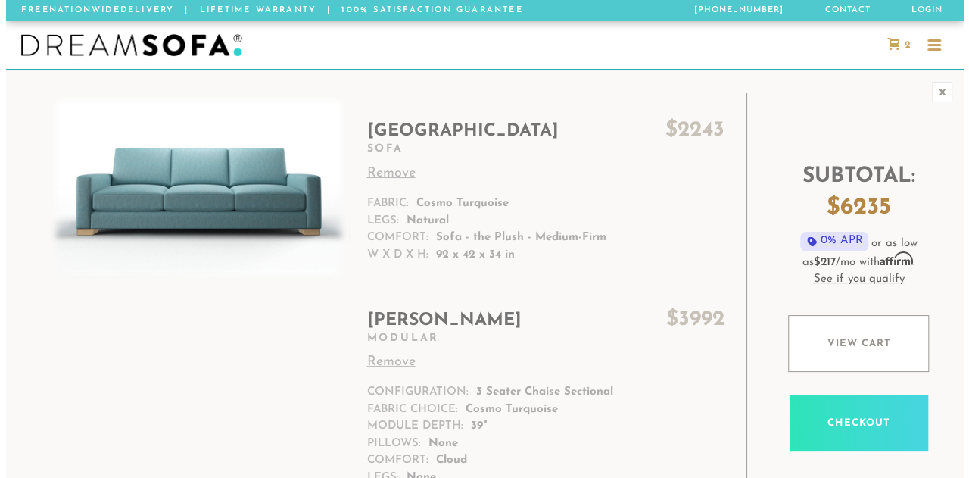
scroll to position [16553, 957]
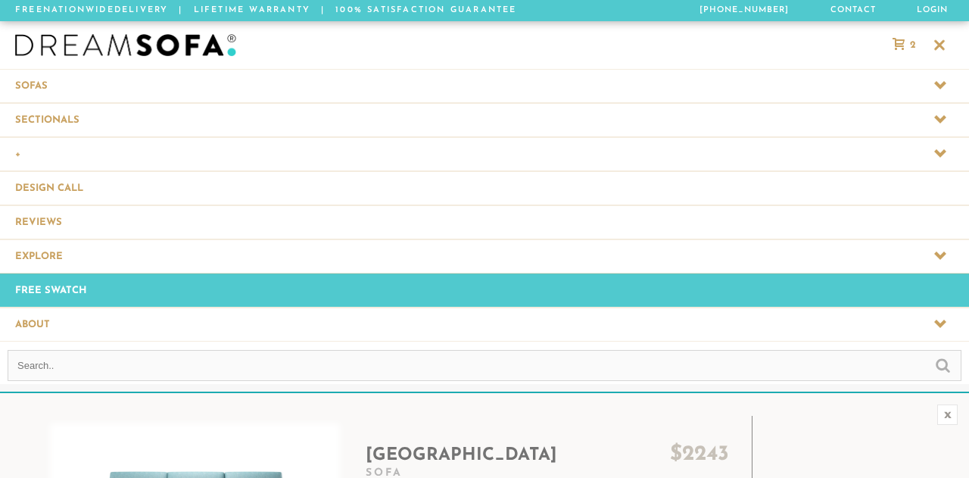
click at [48, 139] on span at bounding box center [484, 153] width 969 height 33
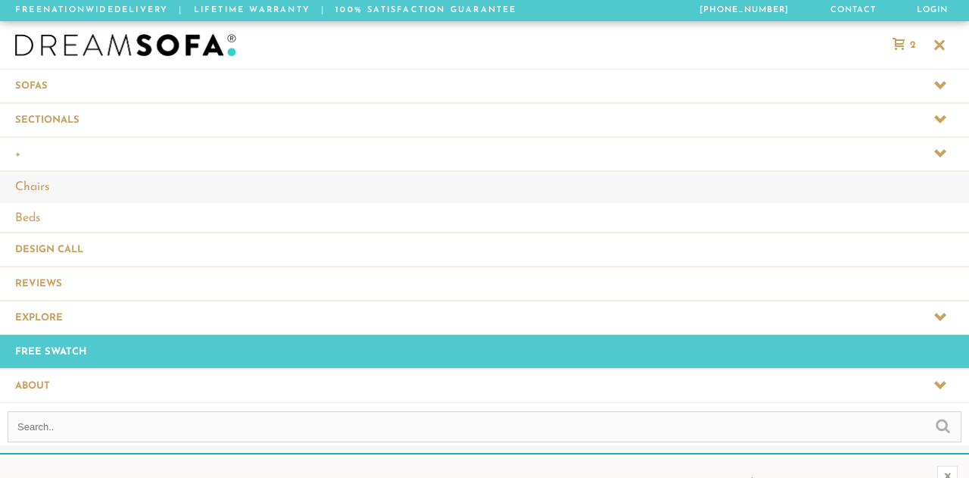
scroll to position [12, 12]
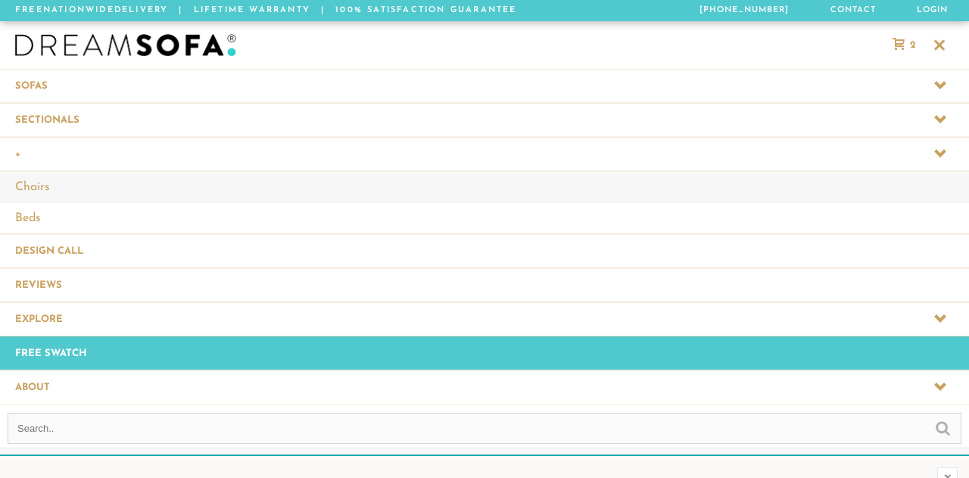
click at [44, 179] on link "Chairs" at bounding box center [484, 186] width 969 height 31
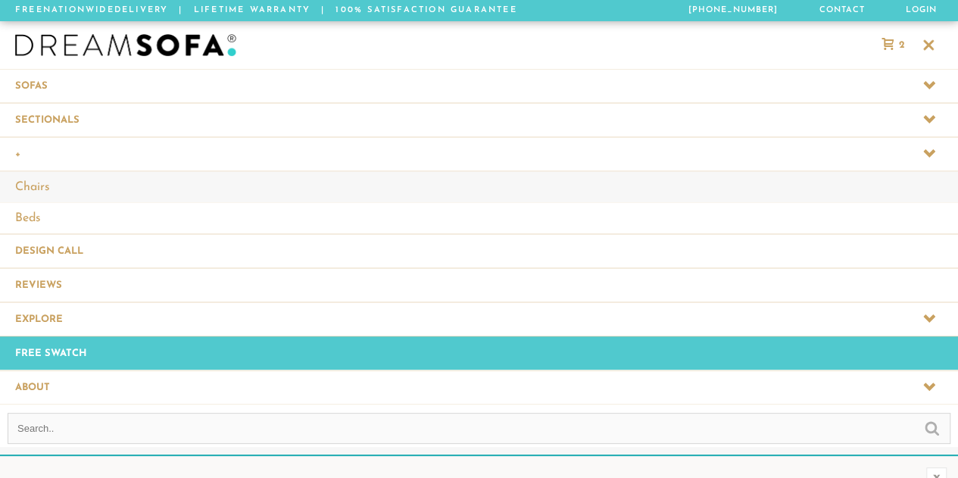
scroll to position [0, 0]
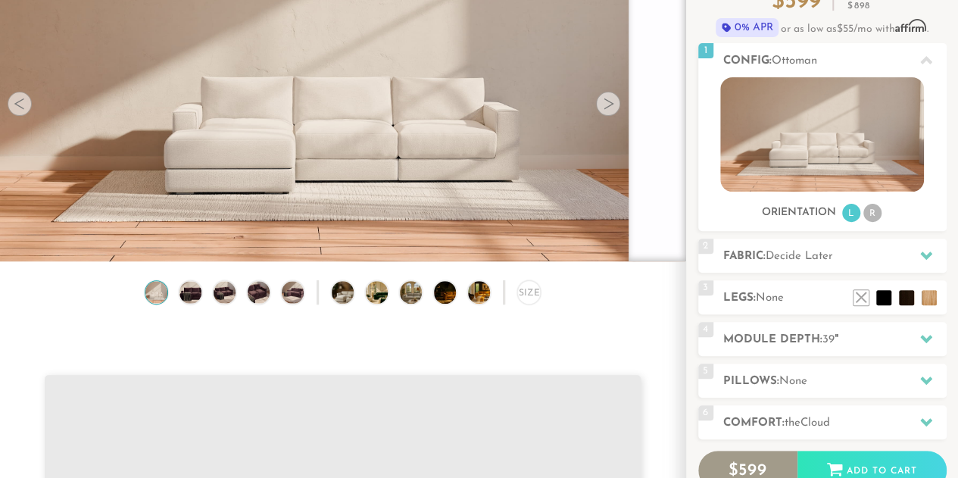
scroll to position [154, 0]
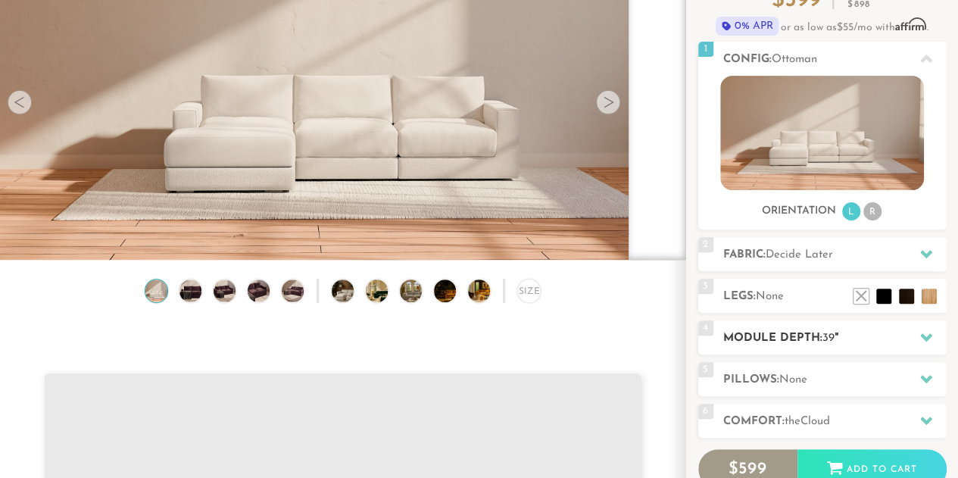
click at [779, 337] on h2 "Module Depth: 39 "" at bounding box center [834, 337] width 223 height 17
click at [772, 331] on h2 "Module Depth: 39 "" at bounding box center [834, 337] width 223 height 17
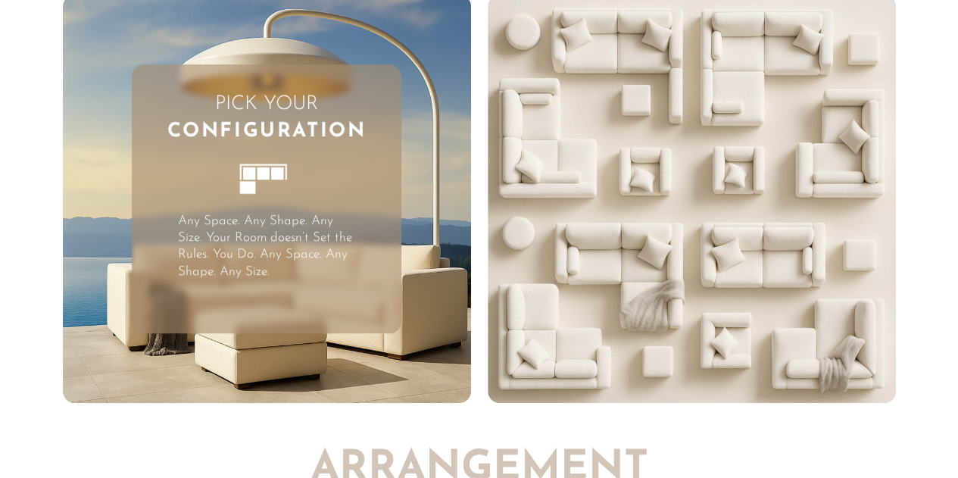
scroll to position [3329, 0]
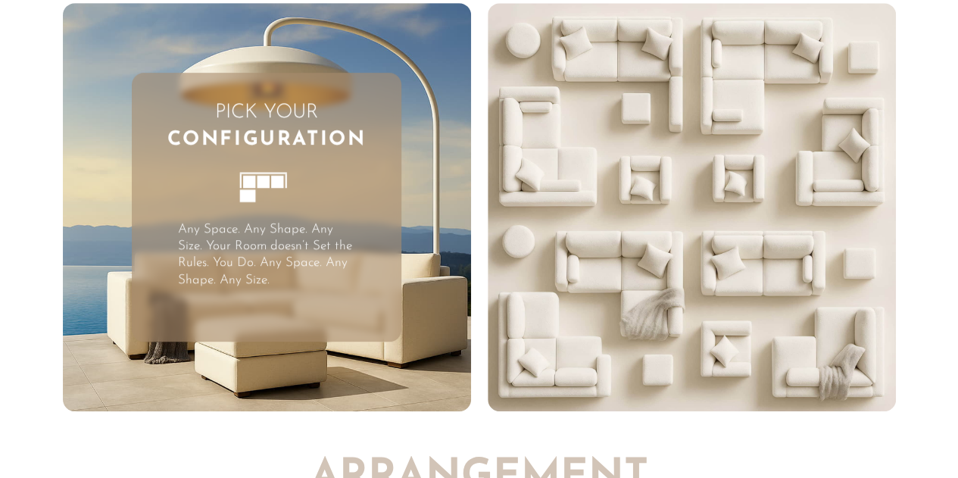
click at [353, 261] on p "Any Space. Any Shape. Any Size. Your Room doesn’t Set the Rules. You Do. Any Sp…" at bounding box center [267, 254] width 178 height 67
click at [261, 186] on rect at bounding box center [263, 182] width 12 height 12
click at [250, 148] on span "Configuration" at bounding box center [266, 139] width 199 height 27
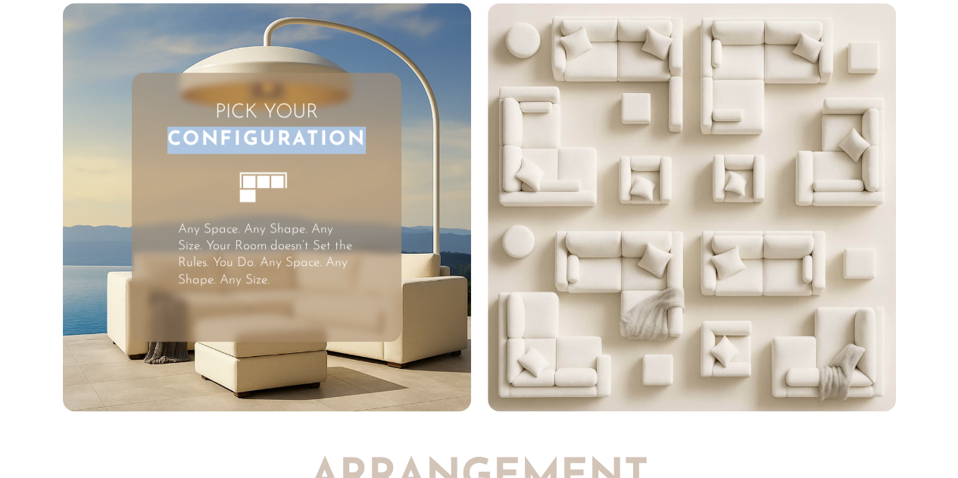
click at [250, 148] on span "Configuration" at bounding box center [266, 139] width 199 height 27
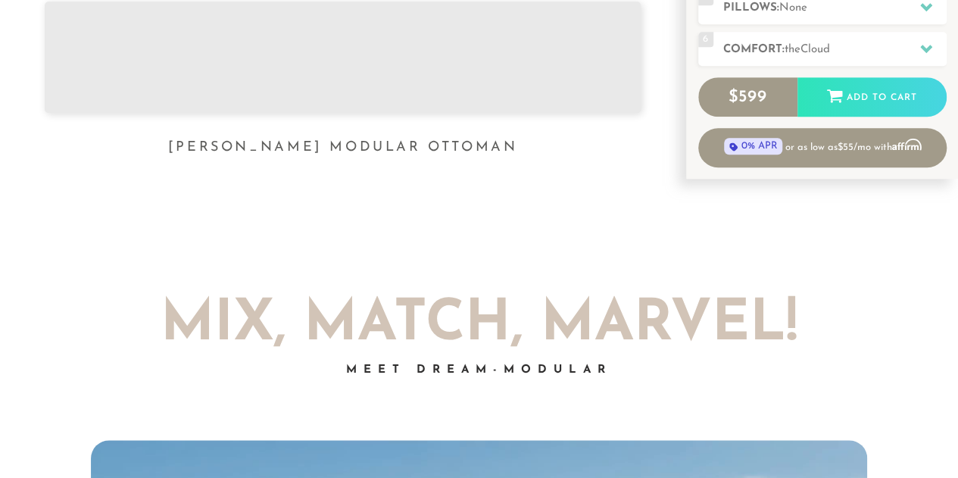
scroll to position [0, 0]
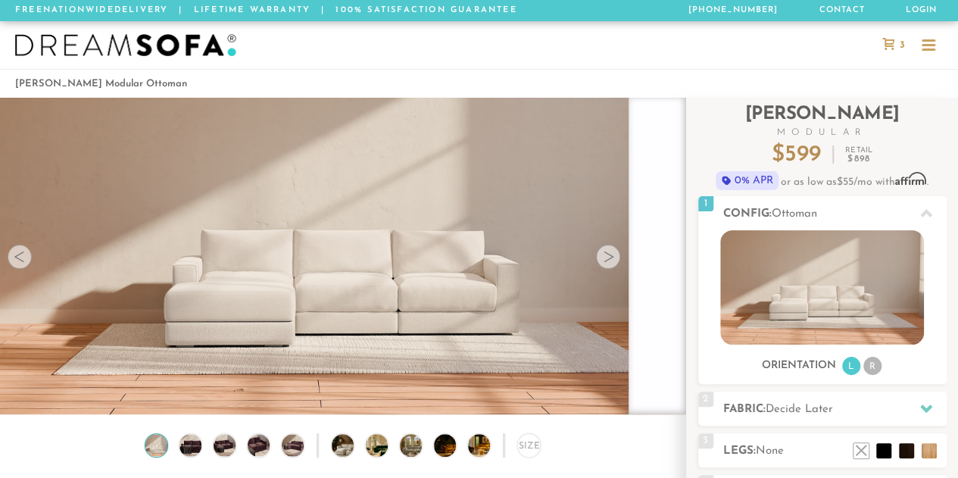
click at [888, 37] on div "3" at bounding box center [894, 45] width 38 height 48
